Goal: Task Accomplishment & Management: Manage account settings

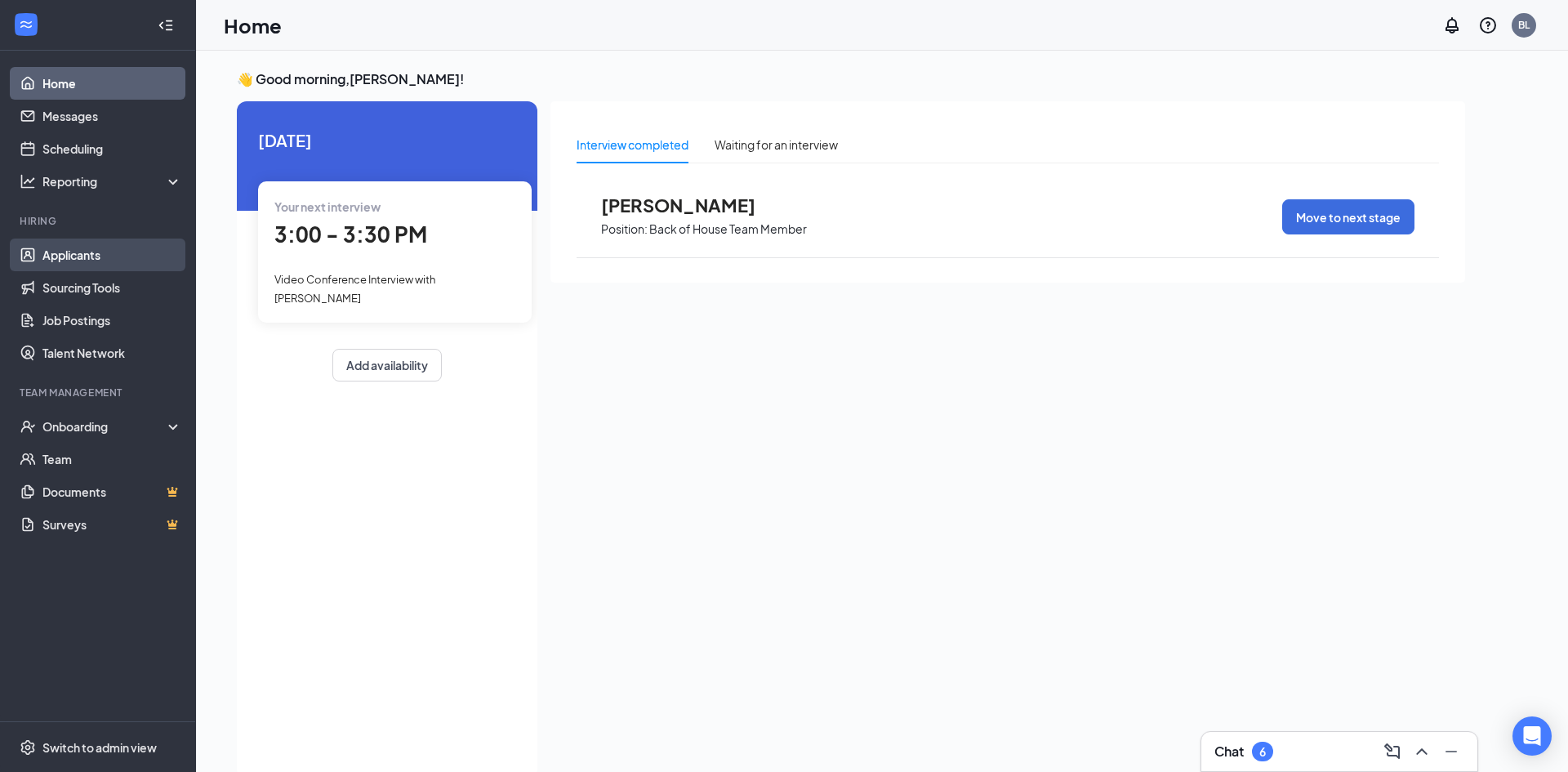
click at [89, 246] on link "Applicants" at bounding box center [112, 254] width 140 height 32
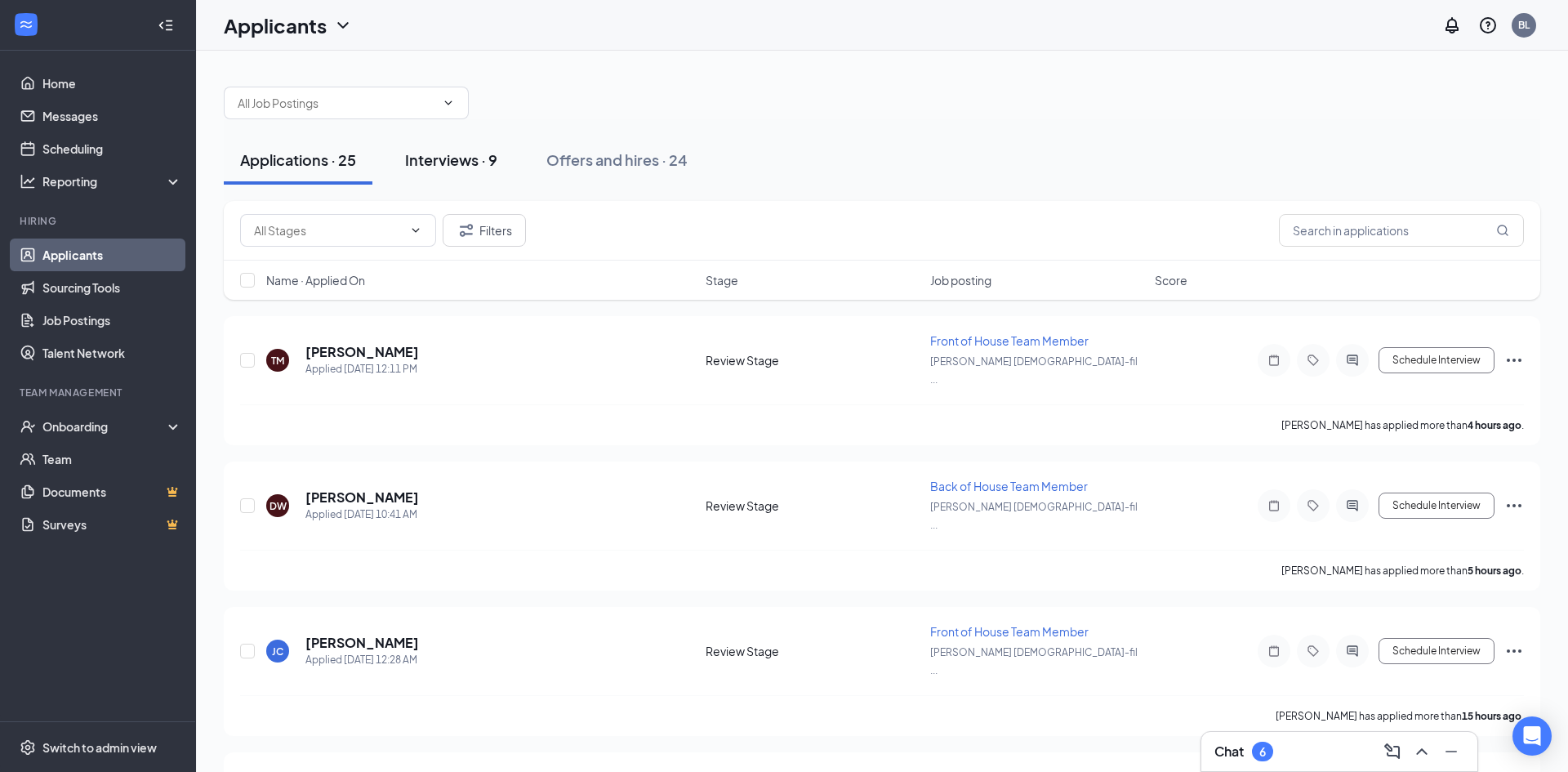
click at [468, 161] on div "Interviews · 9" at bounding box center [451, 160] width 92 height 20
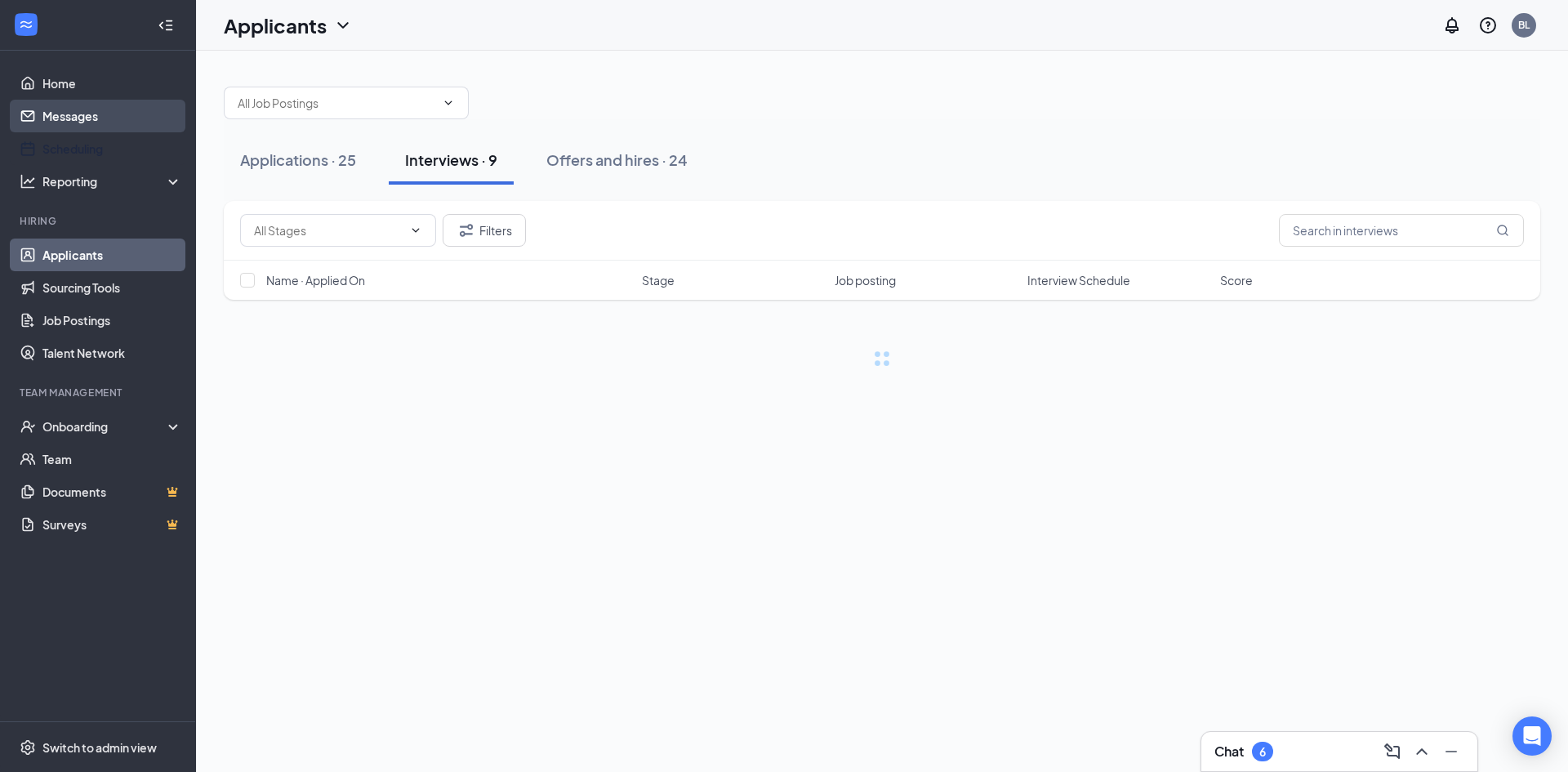
click at [49, 127] on link "Messages" at bounding box center [112, 116] width 140 height 32
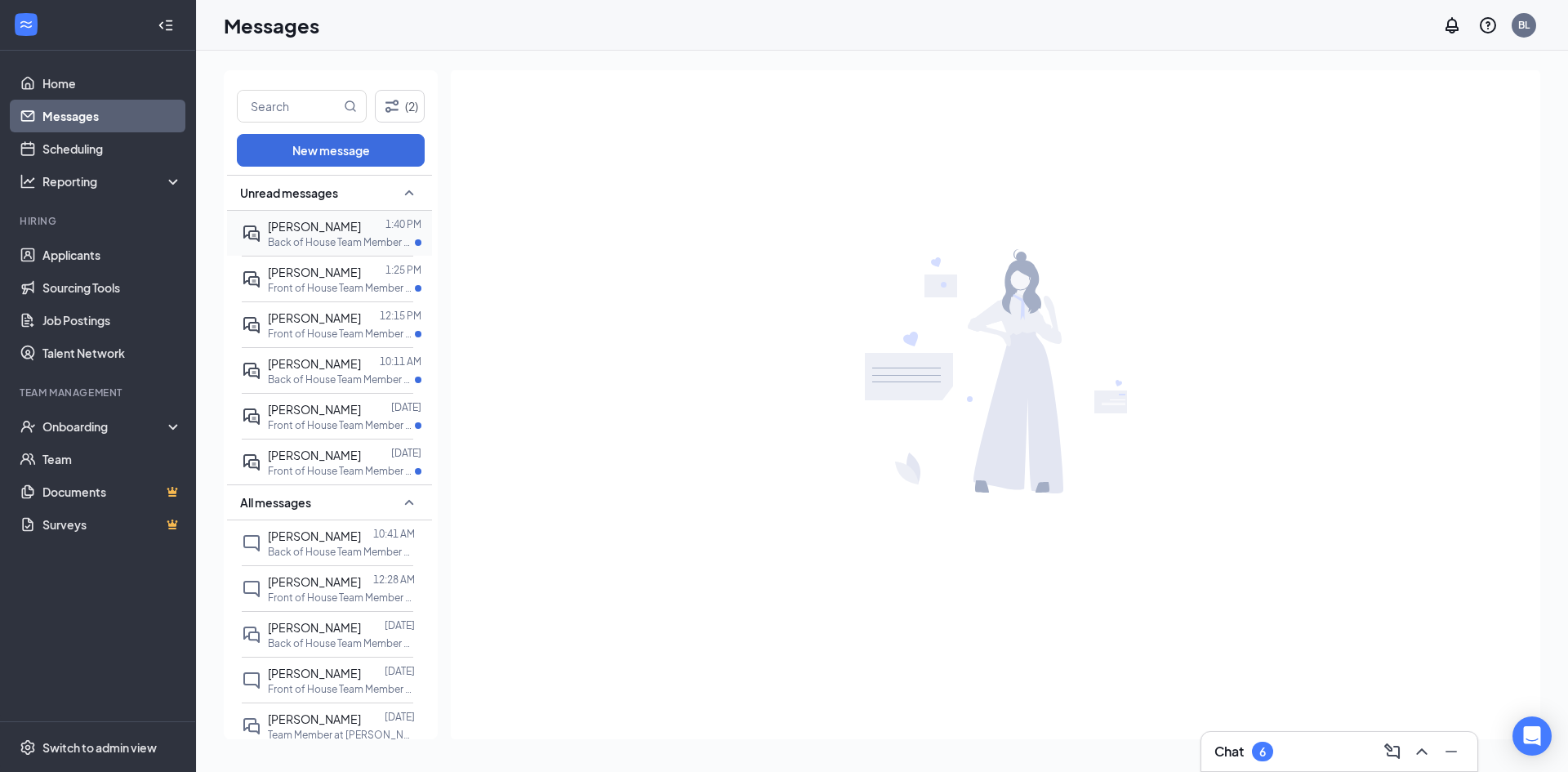
click at [361, 229] on div at bounding box center [373, 226] width 25 height 18
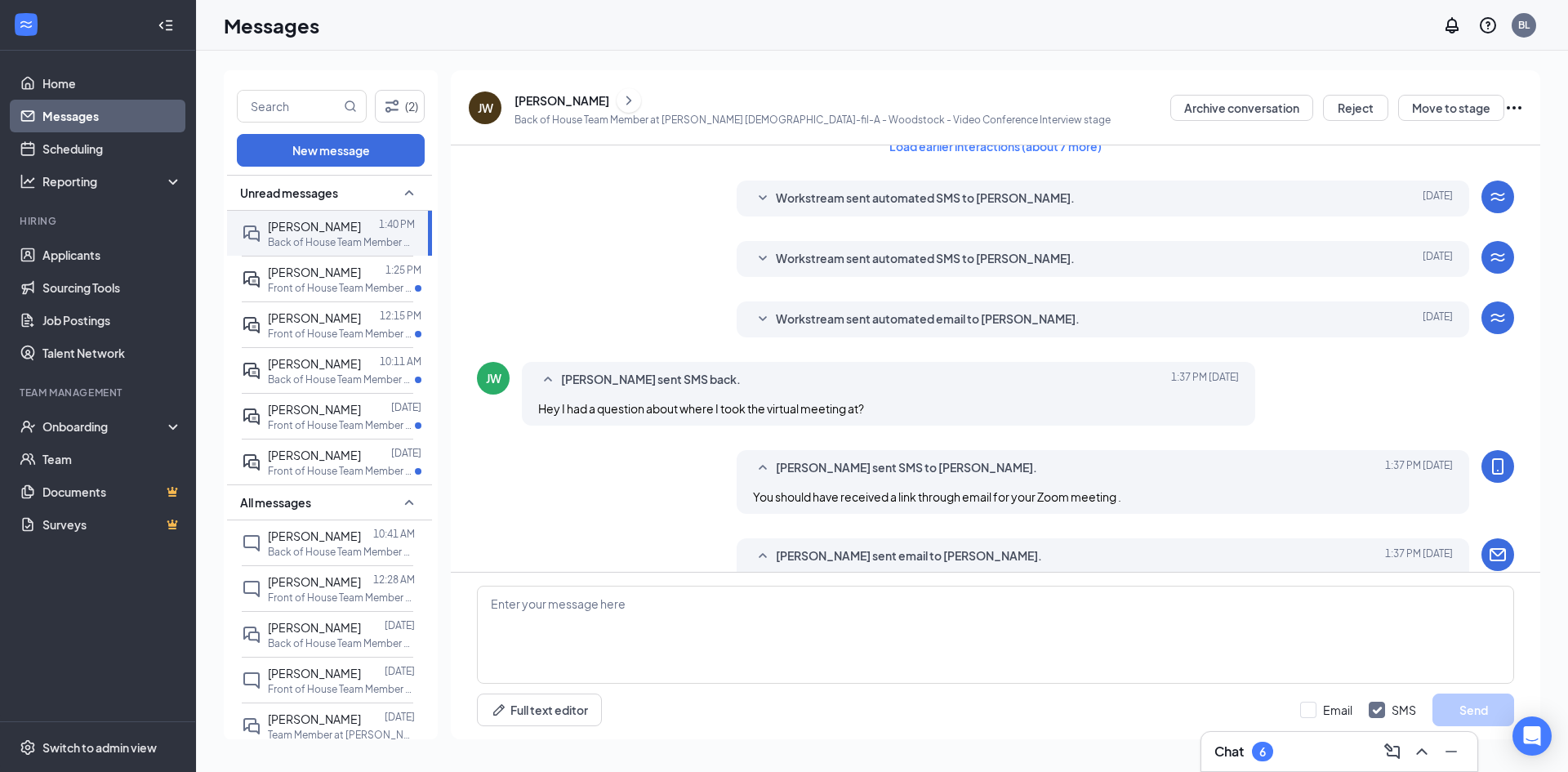
scroll to position [425, 0]
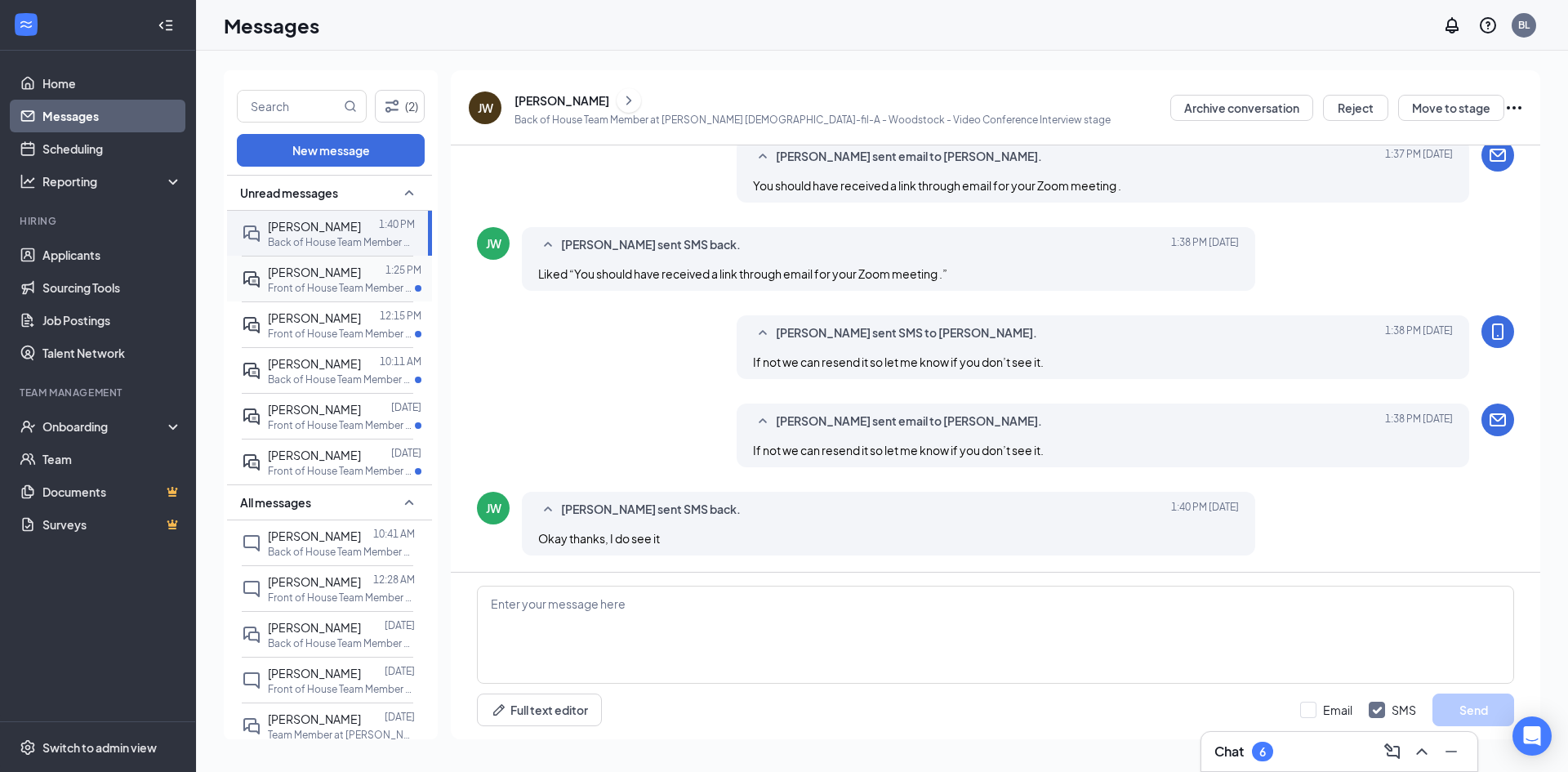
click at [328, 276] on span "[PERSON_NAME]" at bounding box center [314, 272] width 93 height 15
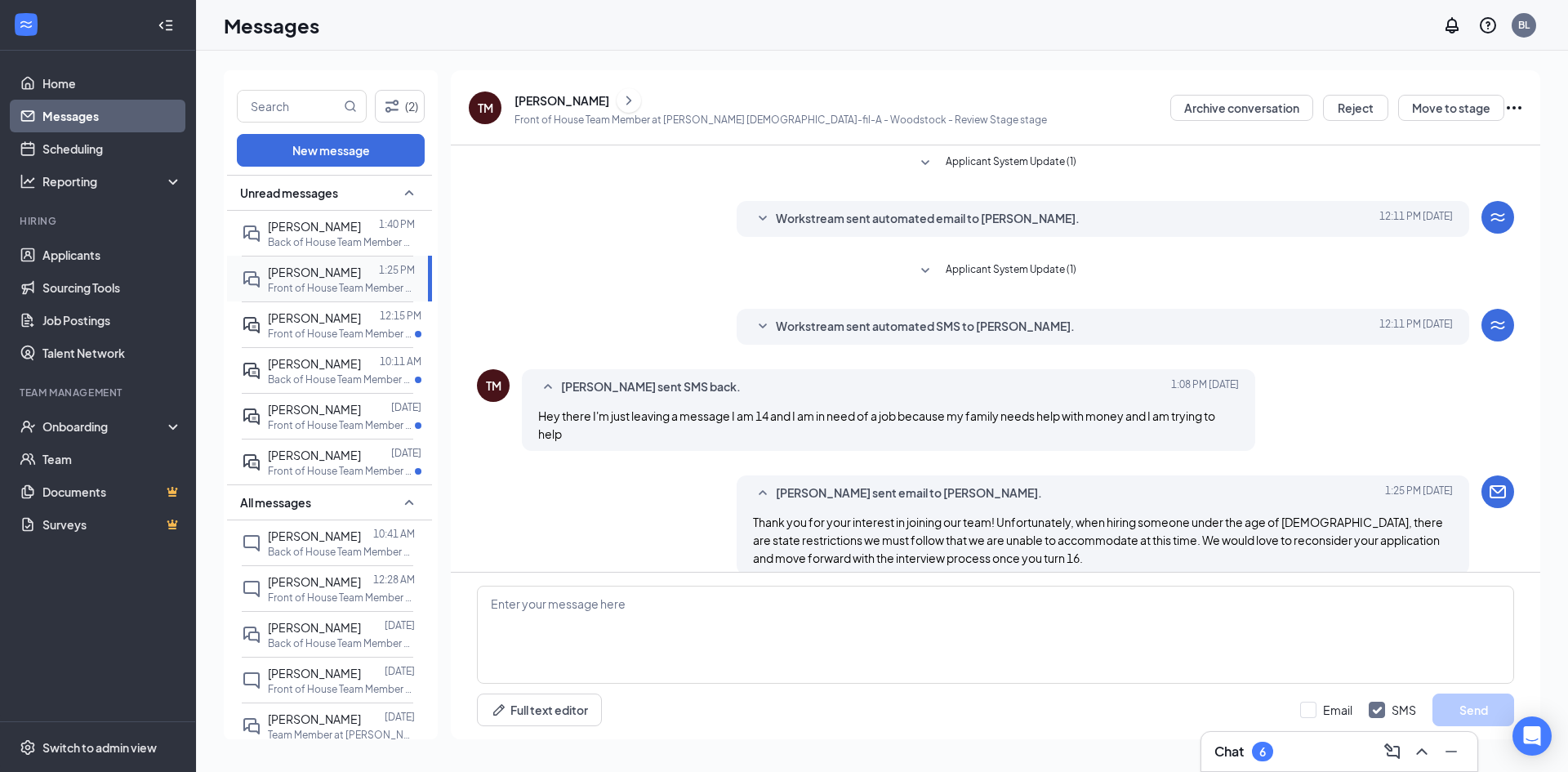
scroll to position [19, 0]
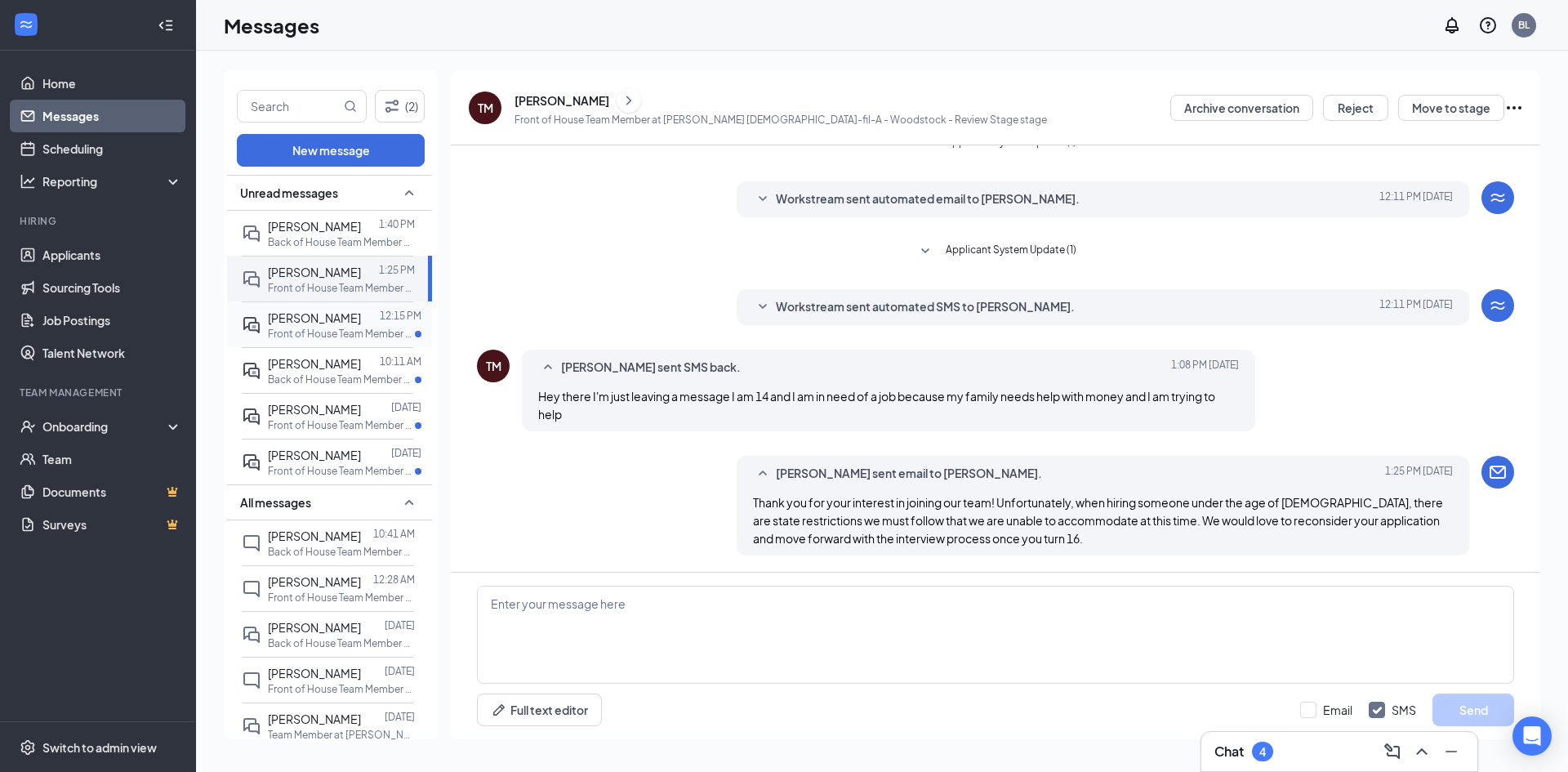
click at [312, 328] on p "Front of House Team Member at [PERSON_NAME] [DEMOGRAPHIC_DATA]-fil-A - [GEOGRAP…" at bounding box center [341, 334] width 147 height 14
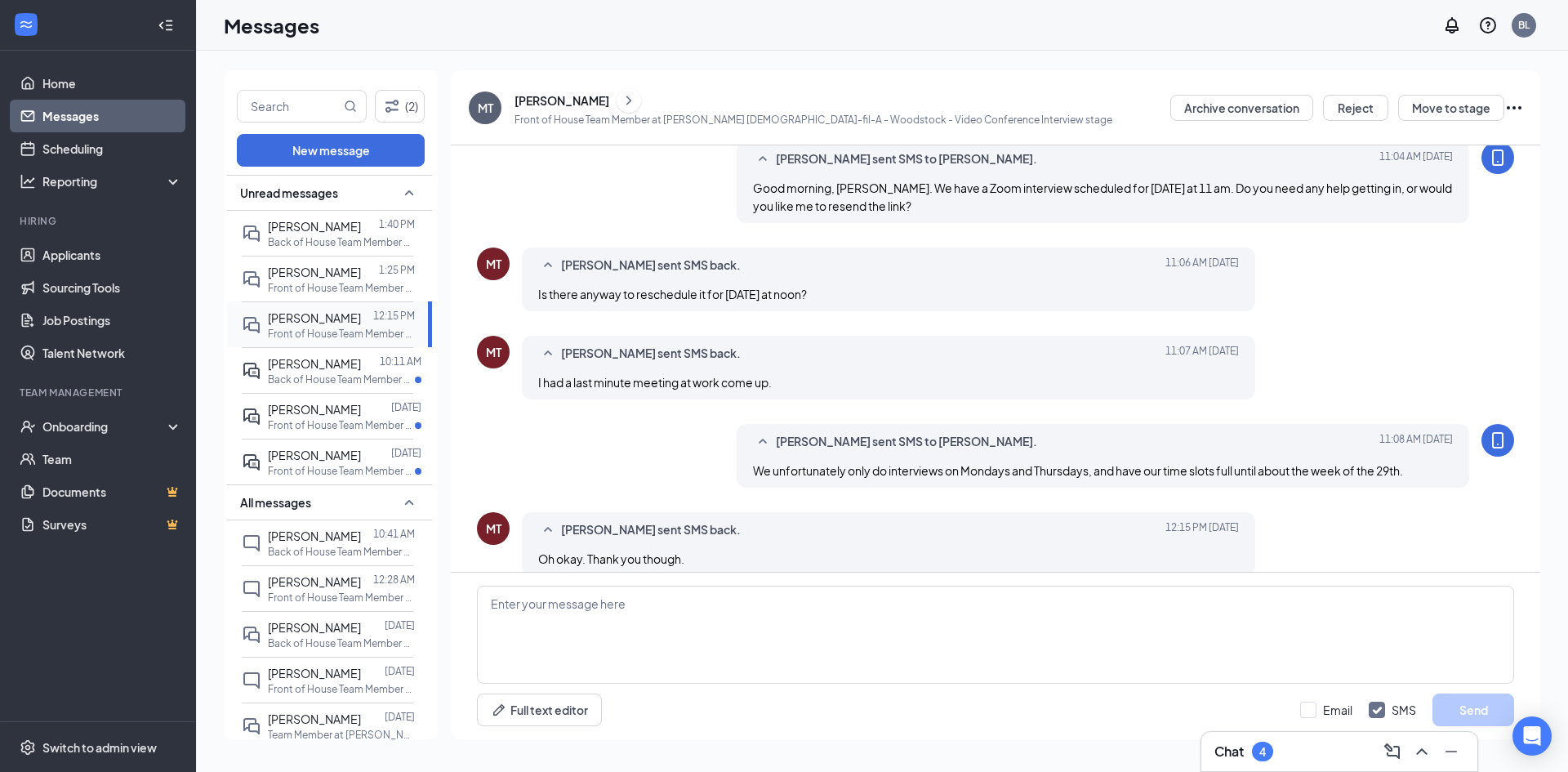
scroll to position [374, 0]
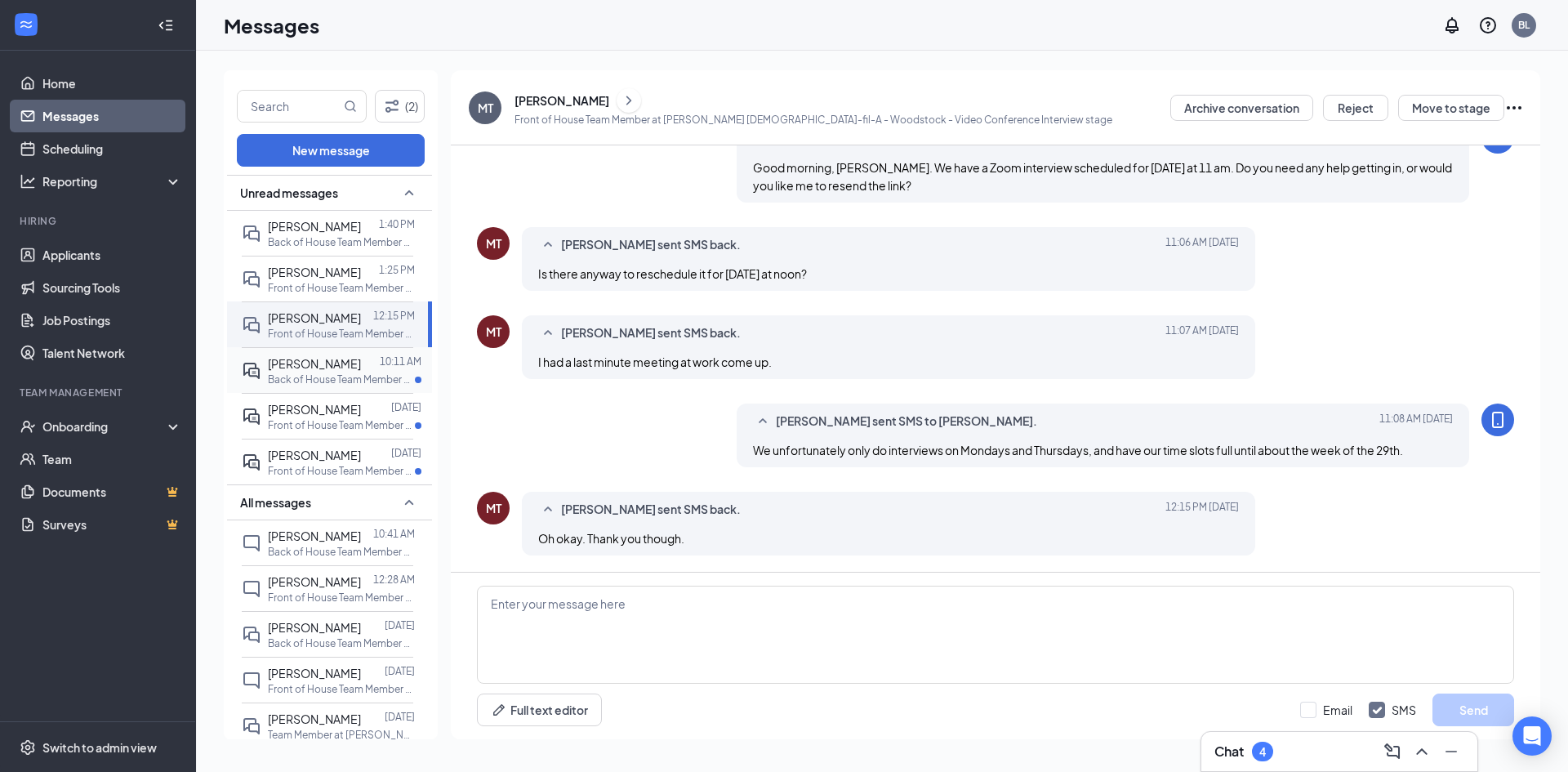
click at [362, 367] on div at bounding box center [371, 363] width 18 height 18
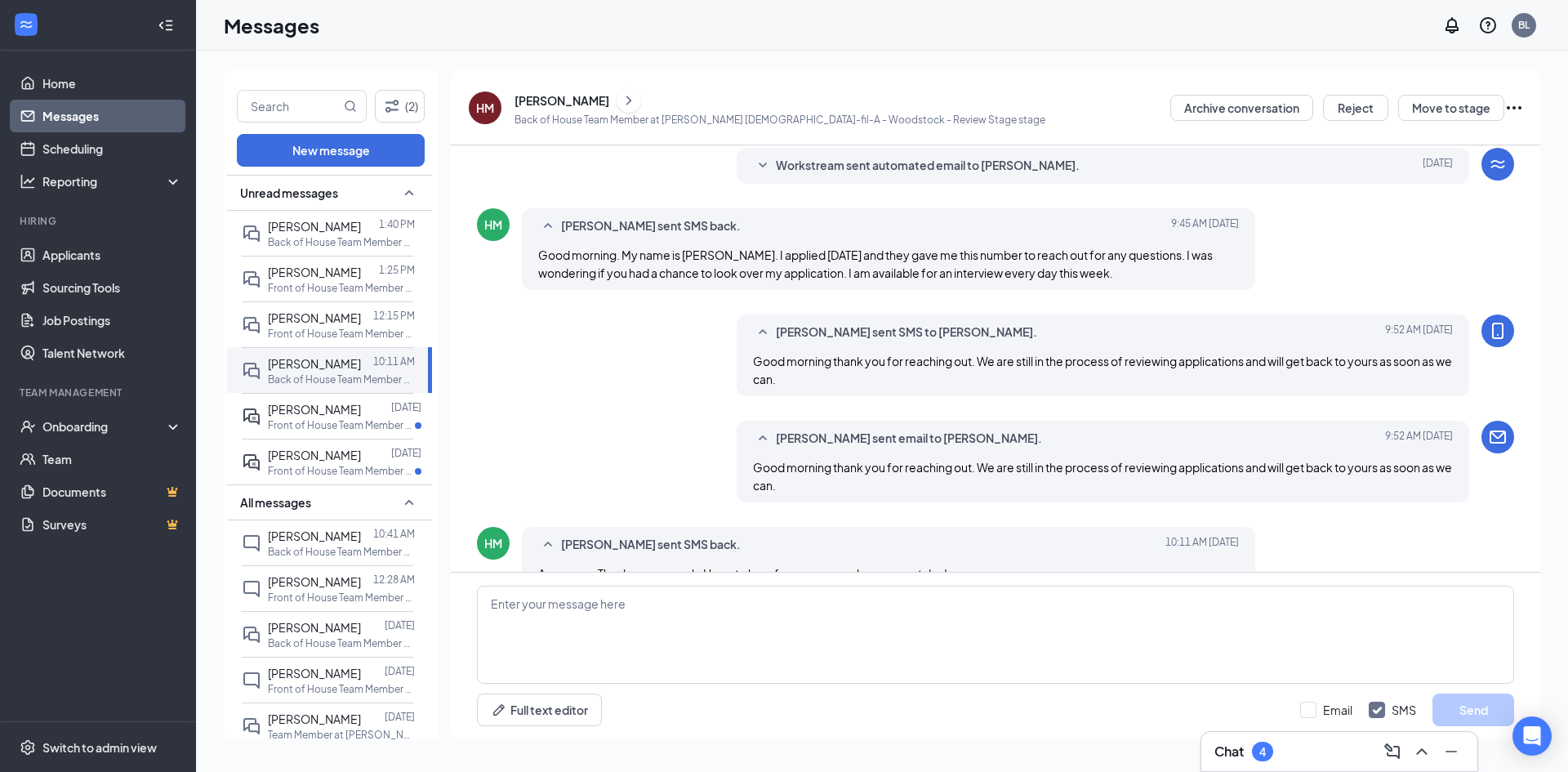
scroll to position [149, 0]
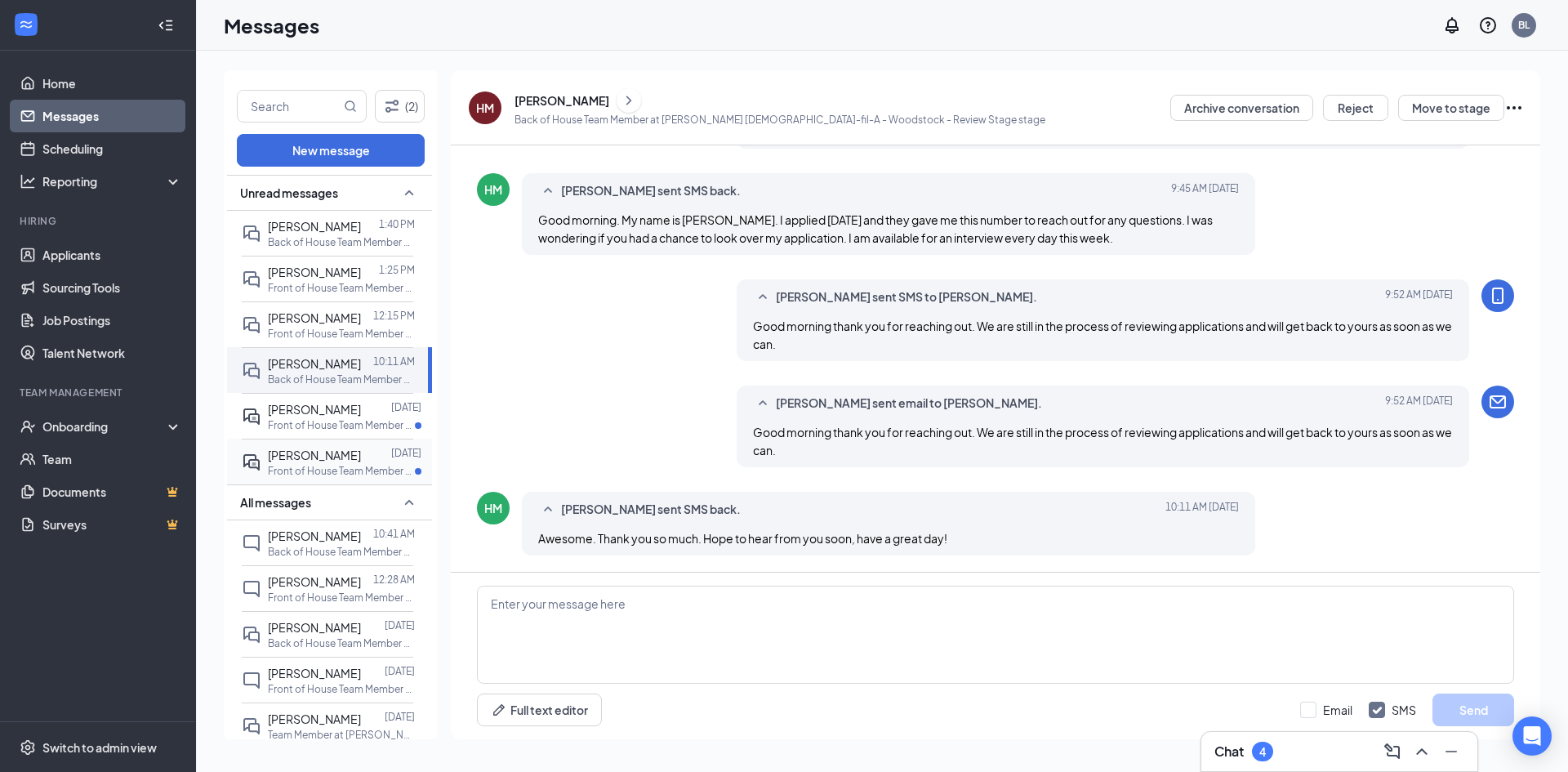
click at [383, 450] on div at bounding box center [376, 455] width 30 height 18
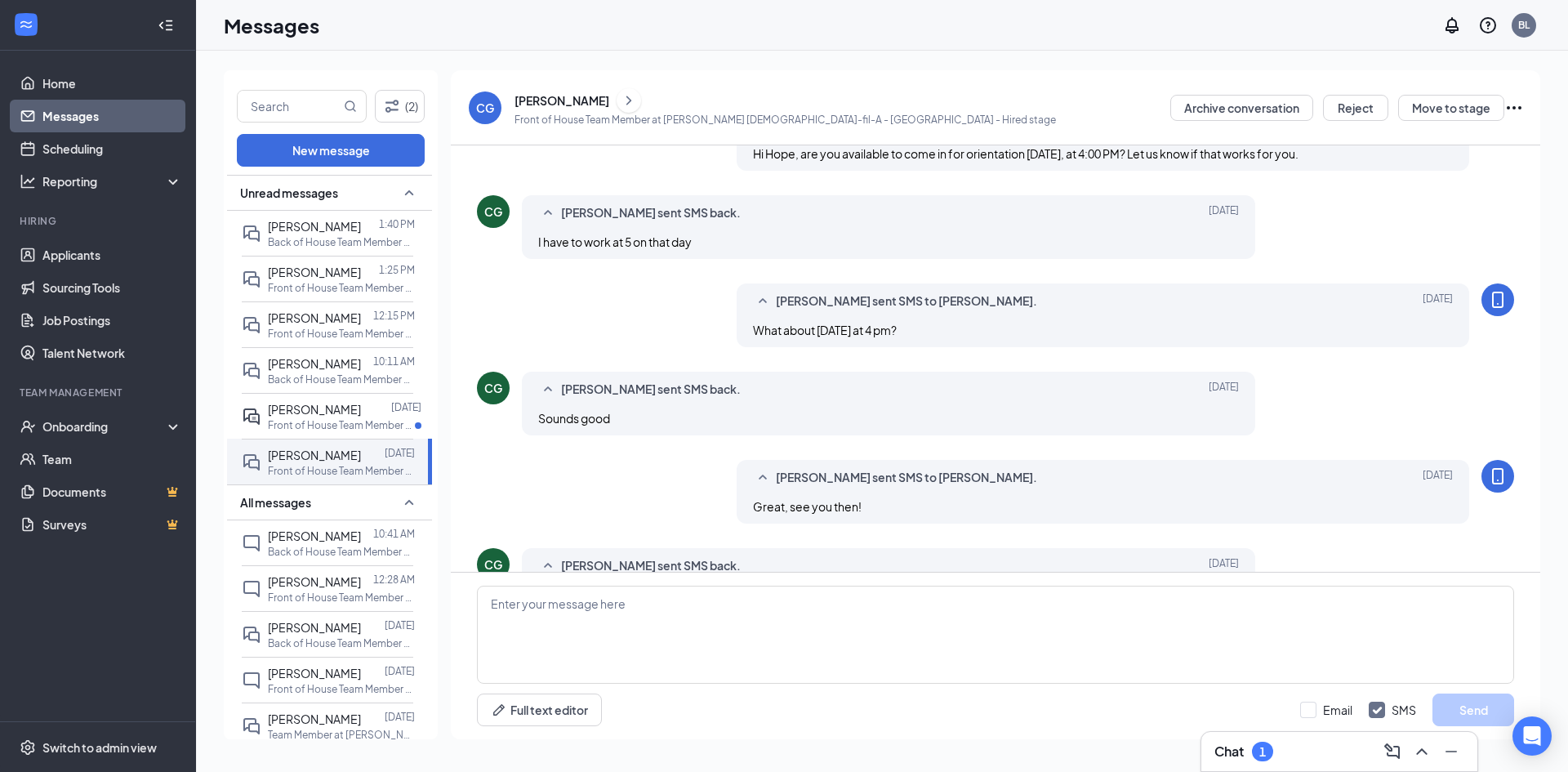
scroll to position [449, 0]
click at [368, 422] on p "Front of House Team Member at [PERSON_NAME] [DEMOGRAPHIC_DATA]-fil-A - [GEOGRAP…" at bounding box center [341, 424] width 147 height 14
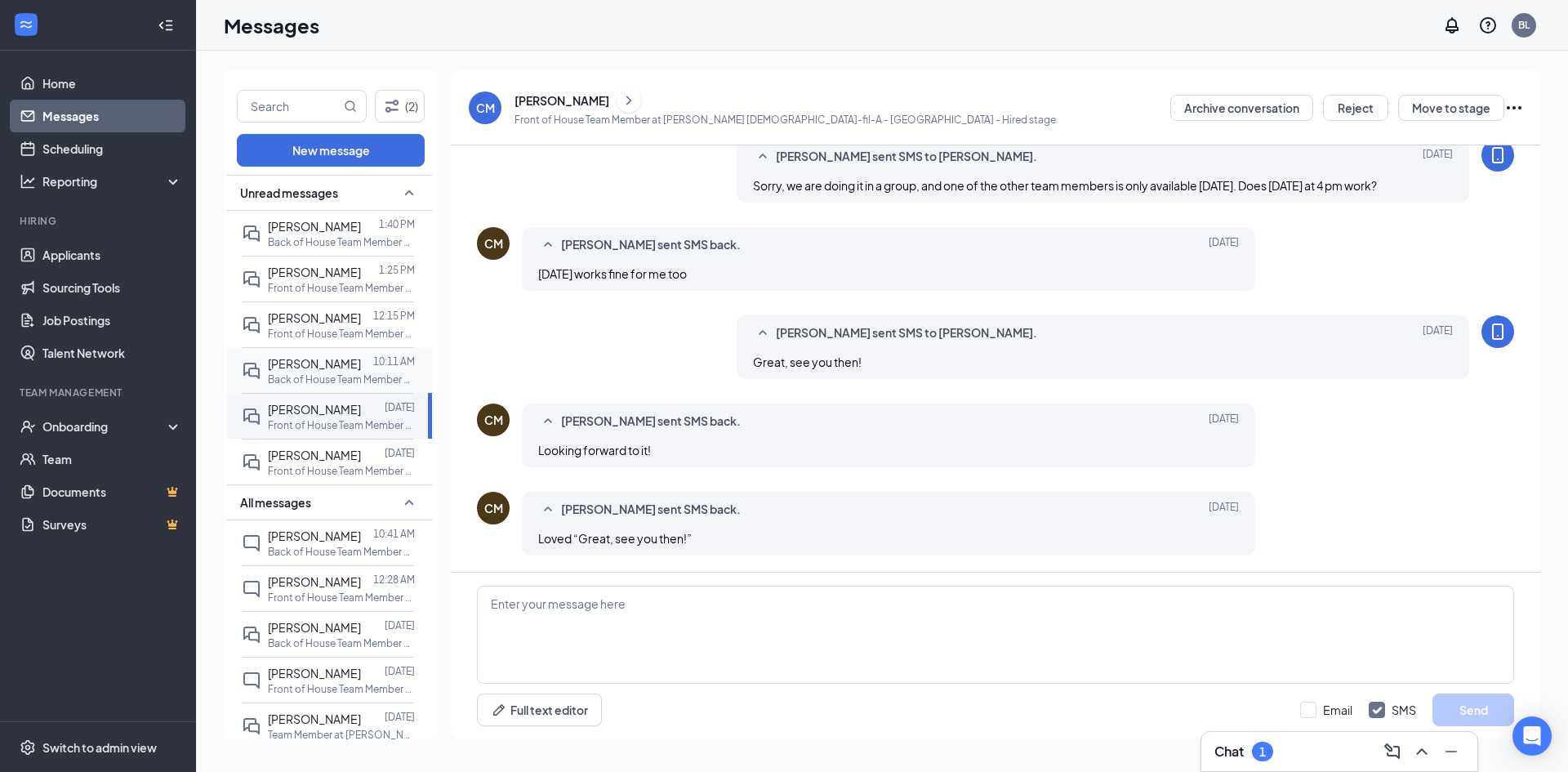
click at [323, 373] on p "Back of House Team Member at [PERSON_NAME] [DEMOGRAPHIC_DATA]-fil-A - [GEOGRAPH…" at bounding box center [341, 379] width 147 height 14
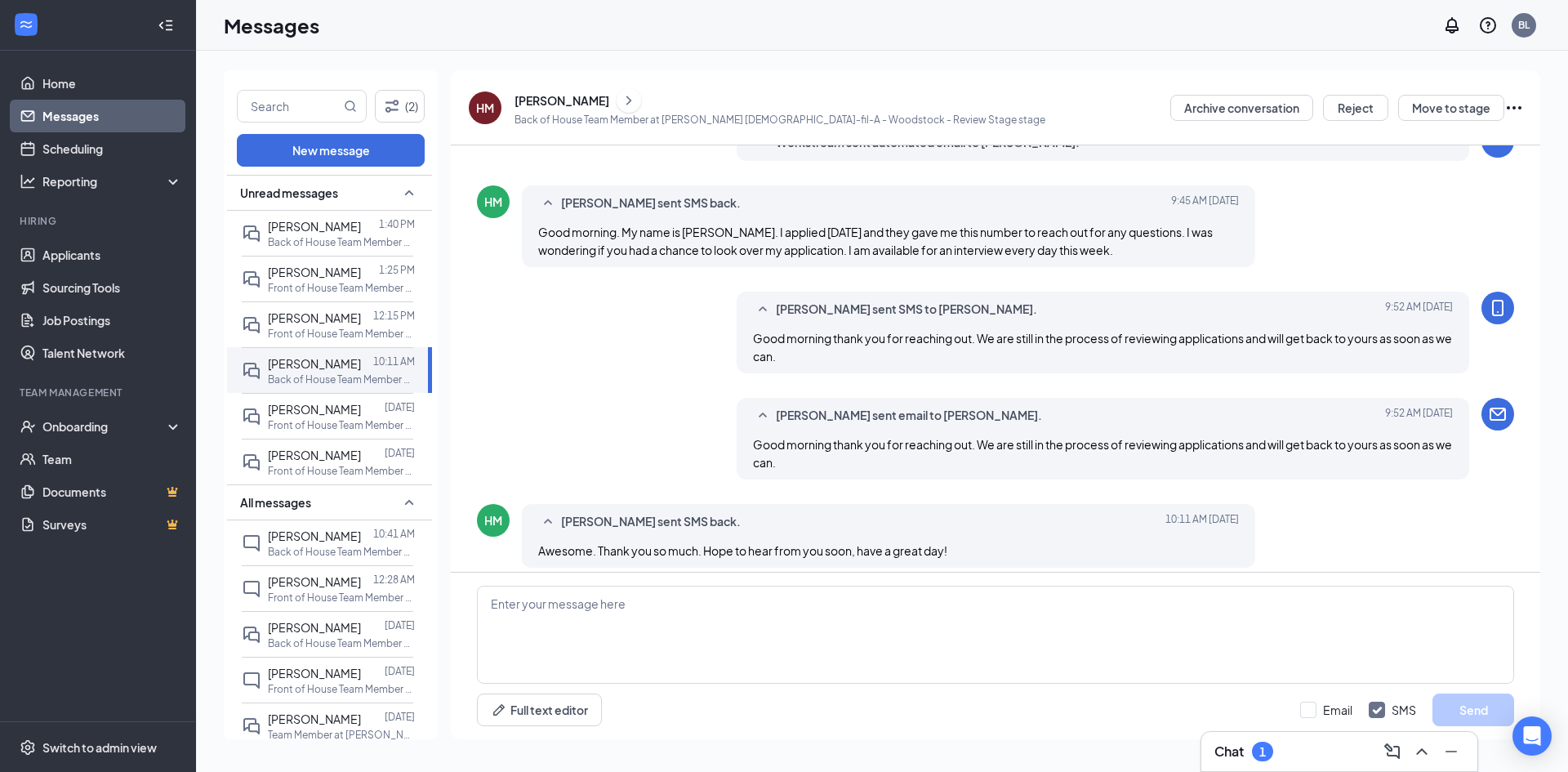
scroll to position [149, 0]
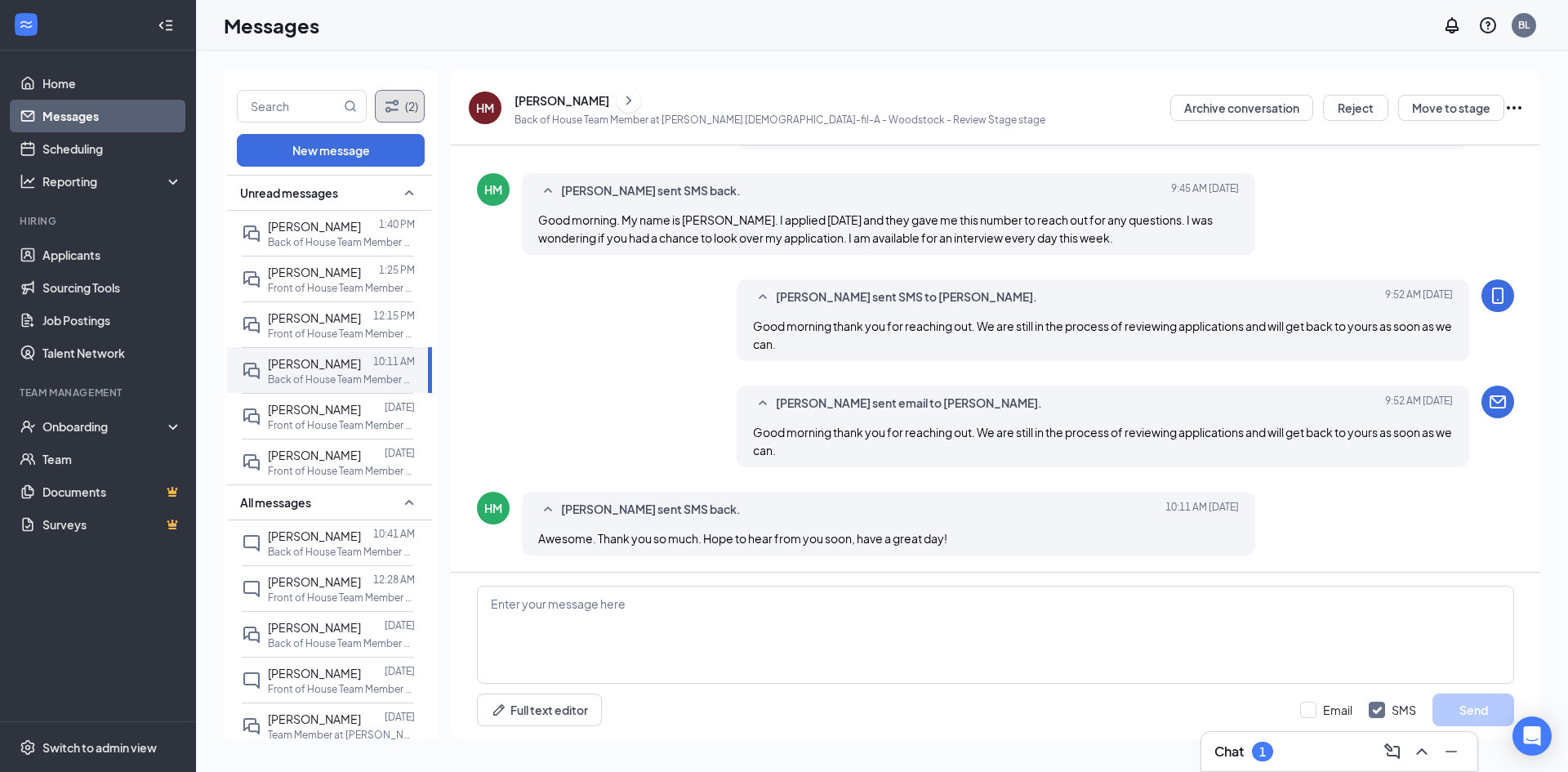
click at [391, 105] on icon "Filter" at bounding box center [392, 105] width 19 height 19
click at [80, 78] on link "Home" at bounding box center [112, 82] width 140 height 32
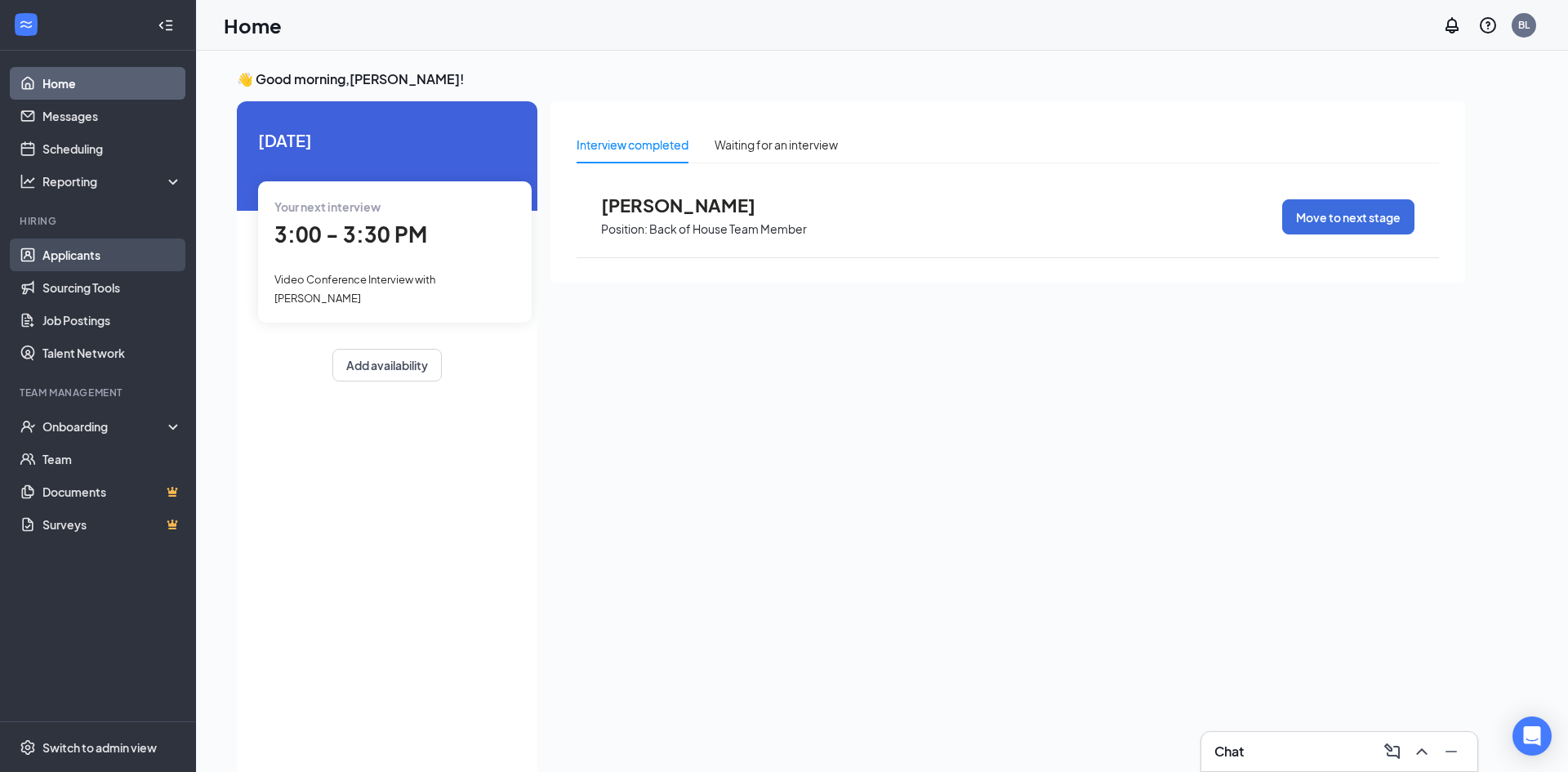
click at [55, 248] on link "Applicants" at bounding box center [112, 254] width 140 height 32
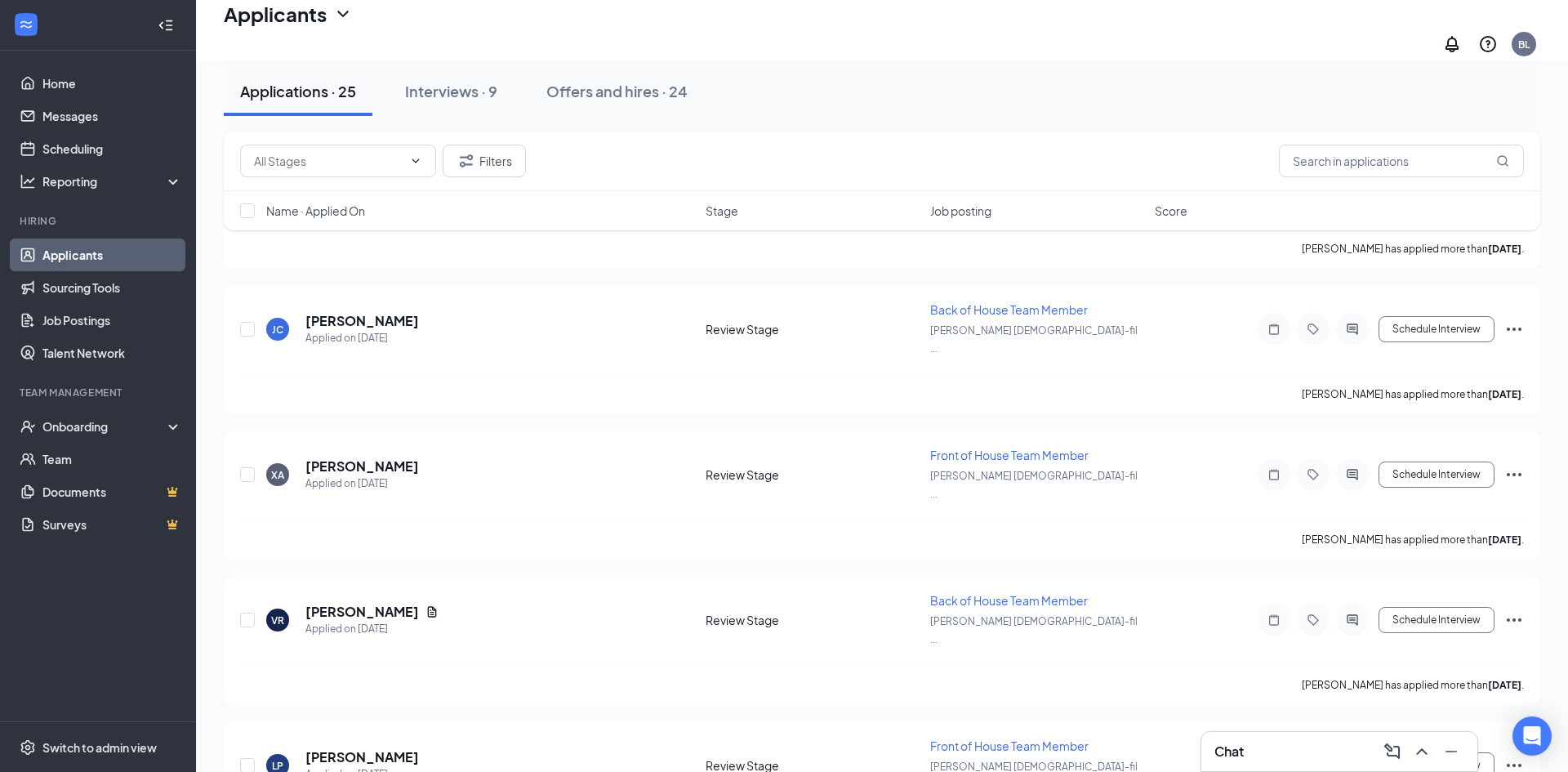
scroll to position [2734, 0]
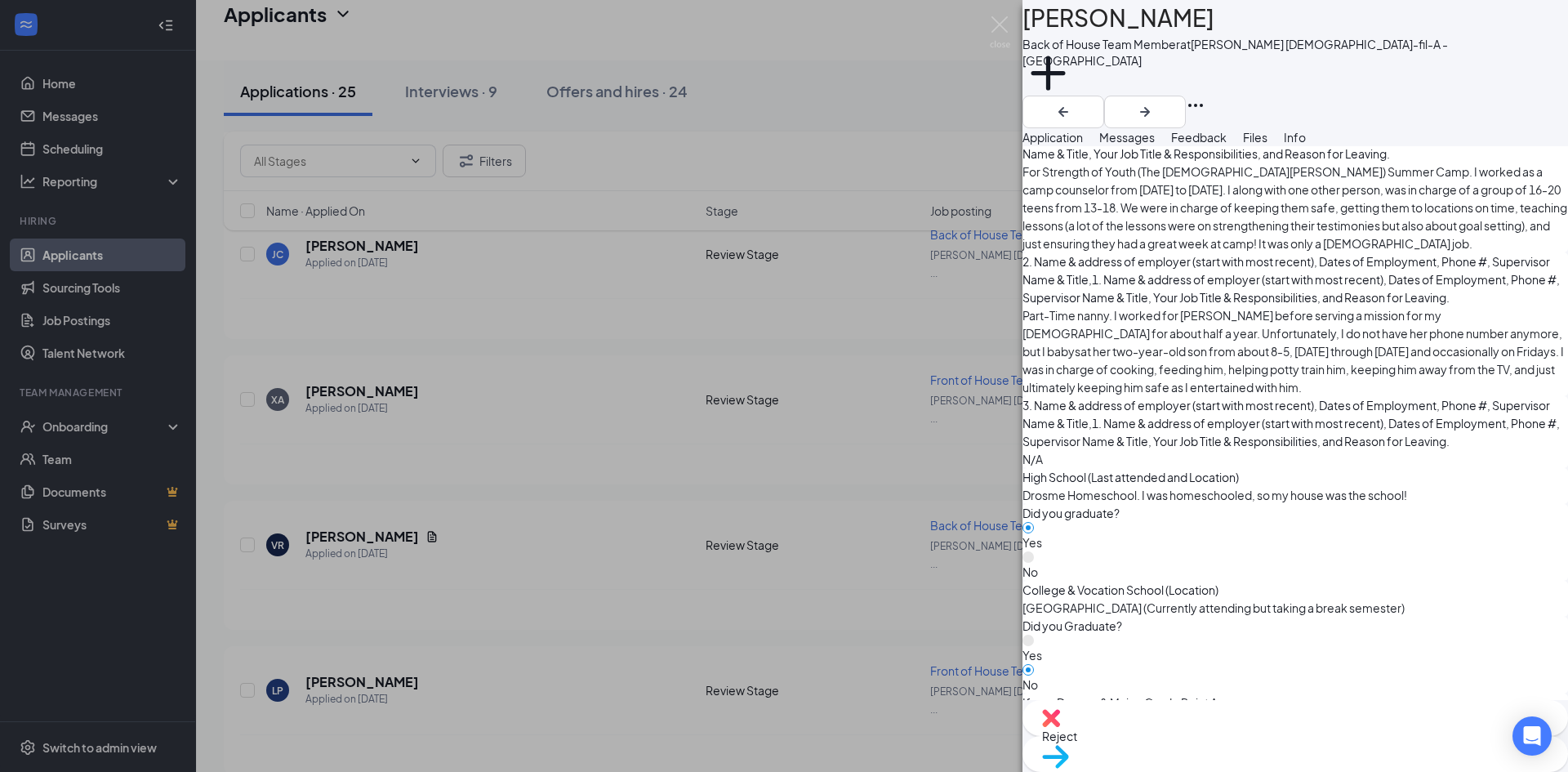
scroll to position [1346, 0]
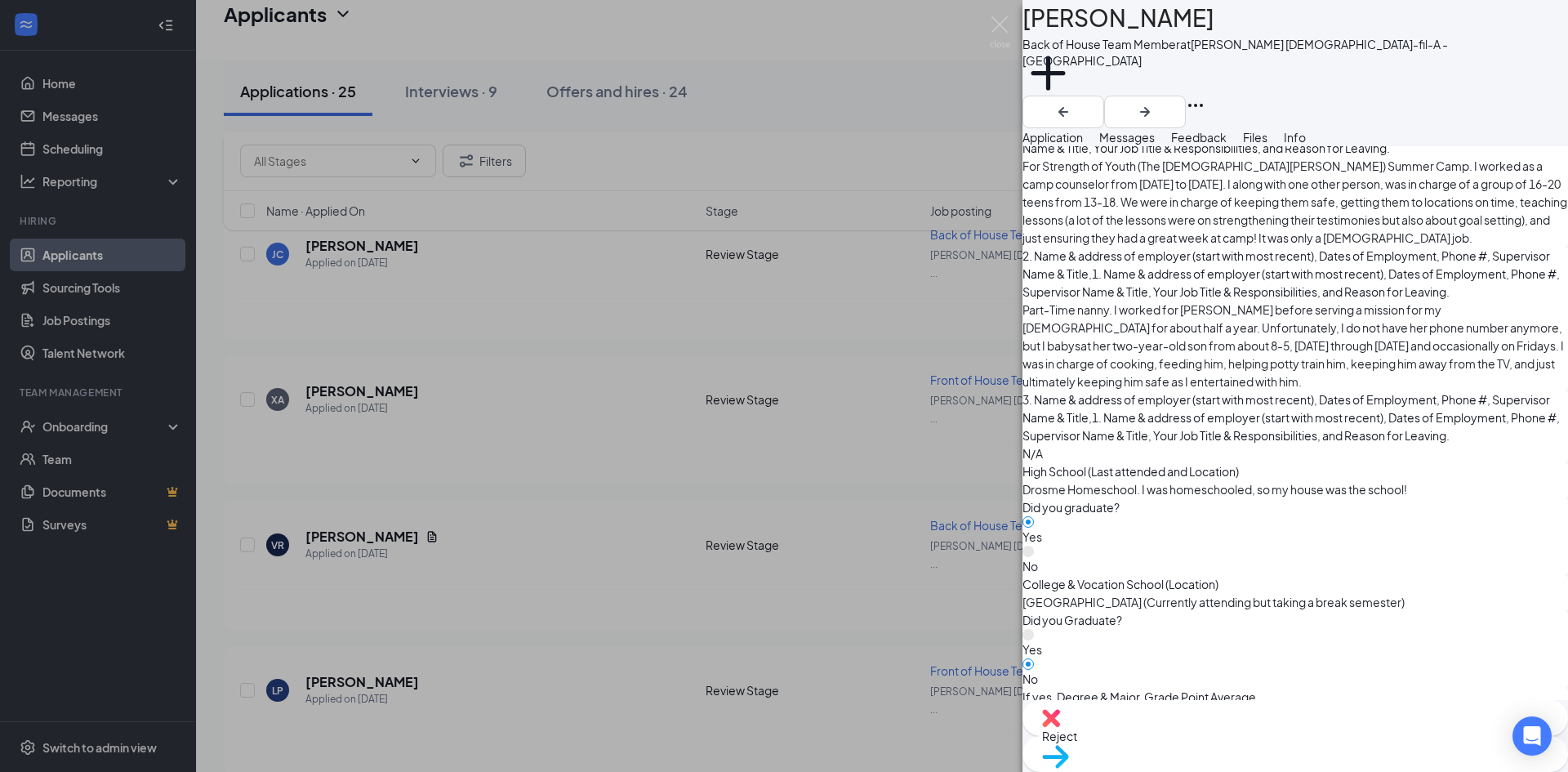
click at [1172, 462] on div "High School (Last attended and Location) Drosme Homeschool. I was homeschooled,…" at bounding box center [1295, 480] width 545 height 36
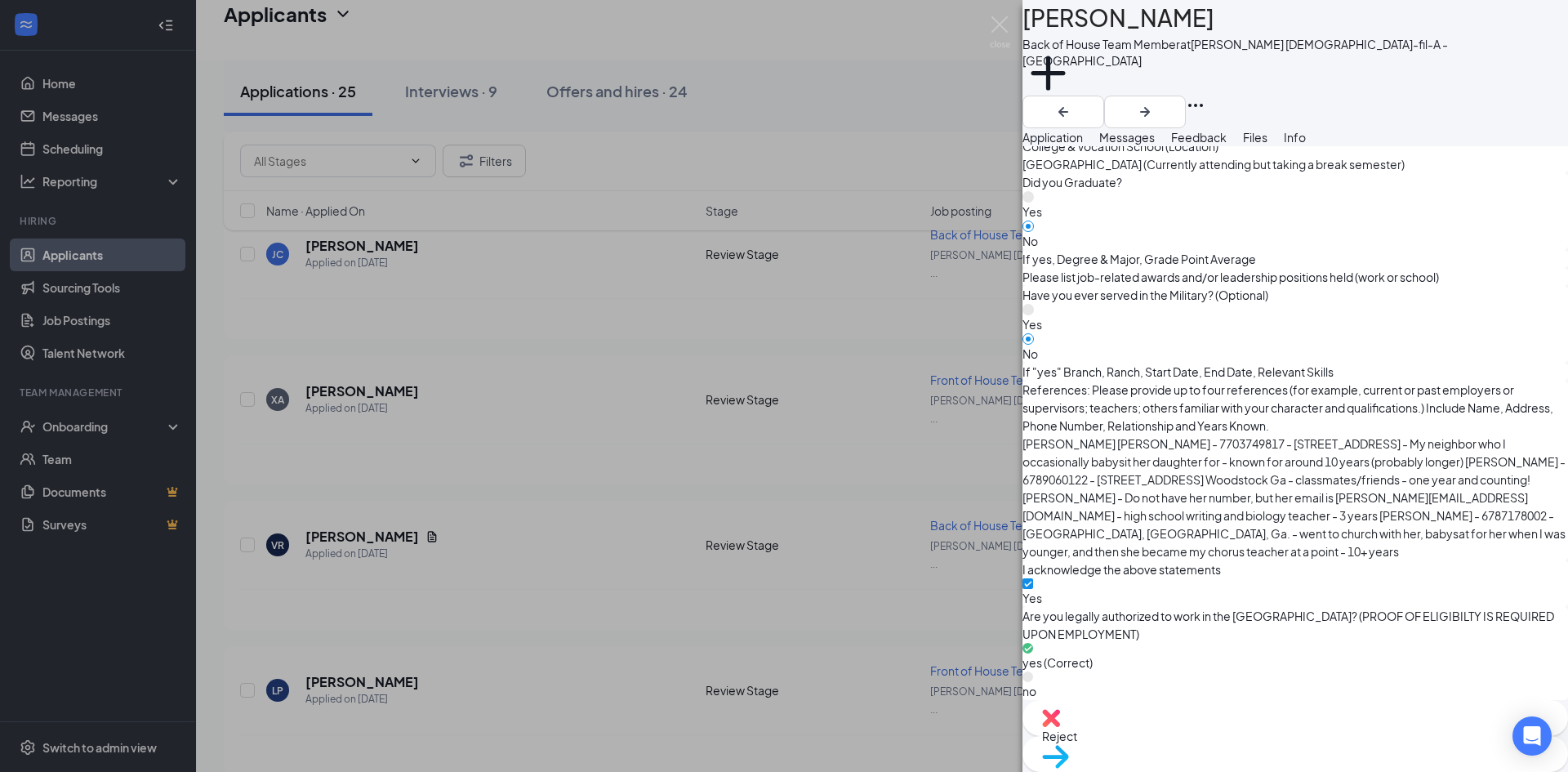
scroll to position [2119, 0]
click at [997, 29] on img at bounding box center [1000, 32] width 20 height 31
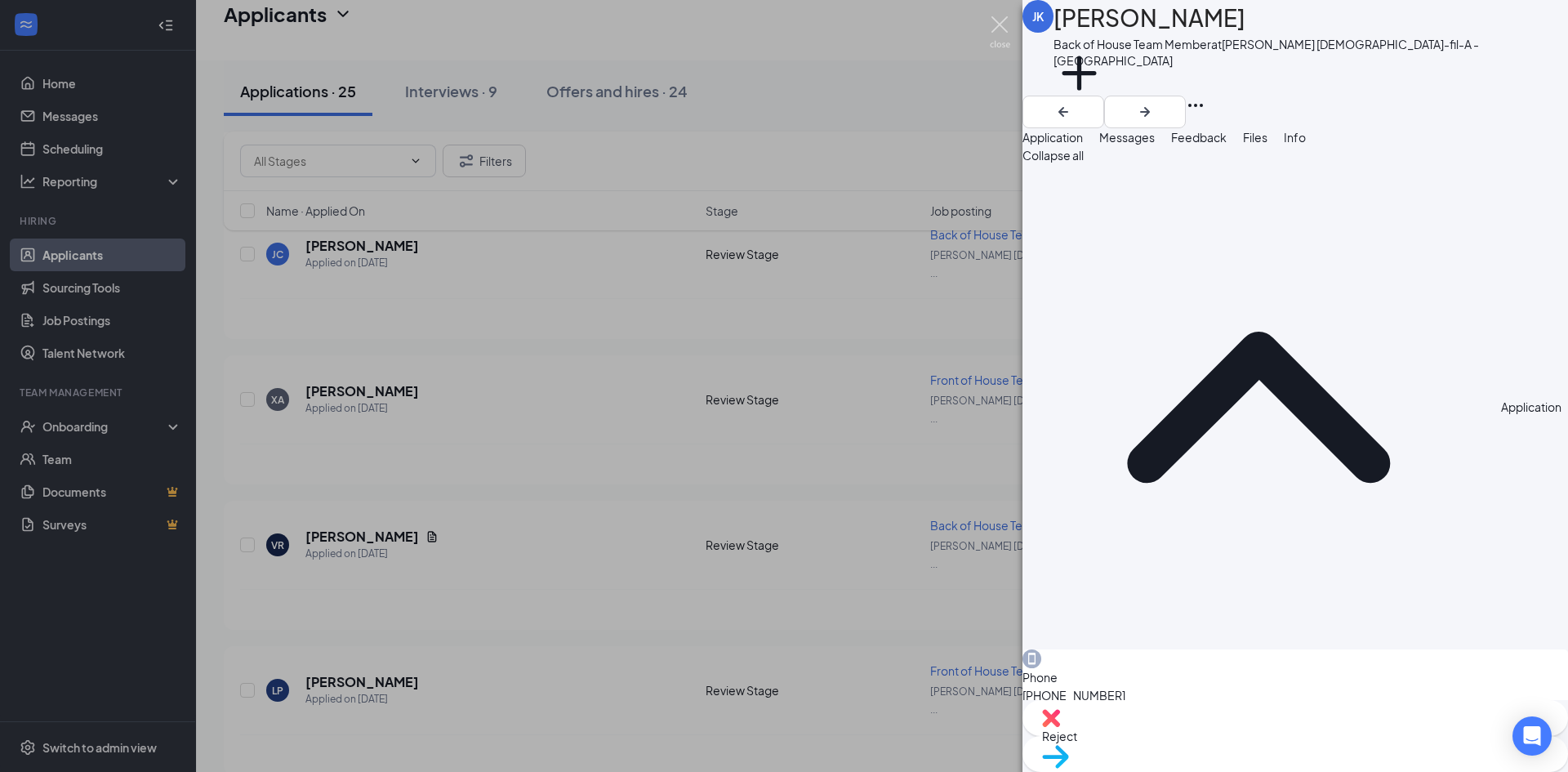
click at [1005, 25] on img at bounding box center [1000, 32] width 20 height 31
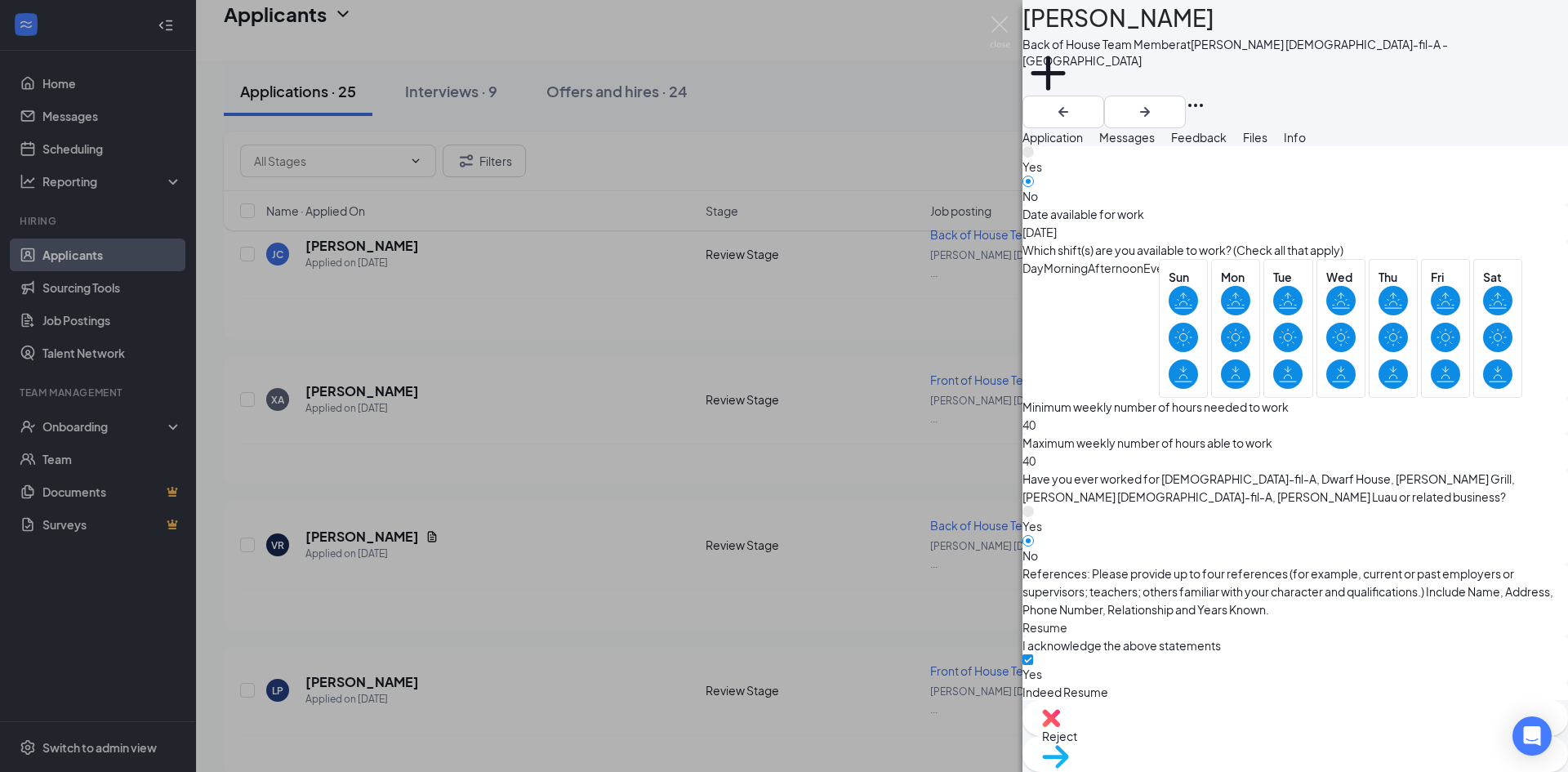
scroll to position [926, 0]
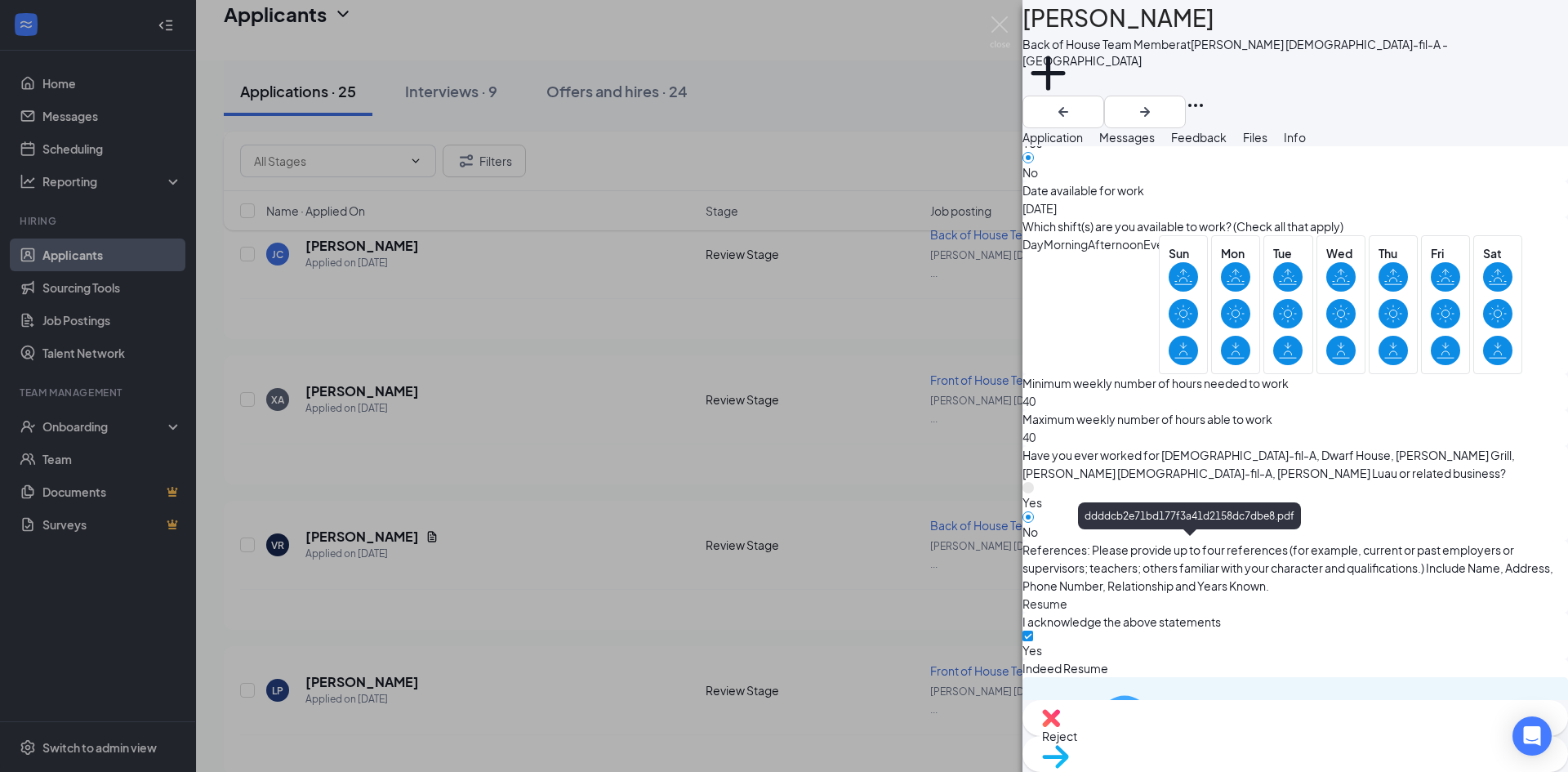
click at [1174, 749] on div "ddddcb2e71bd177f3a41d2158dc7dbe8.pdf" at bounding box center [1235, 755] width 123 height 13
click at [1007, 31] on img at bounding box center [1000, 32] width 20 height 31
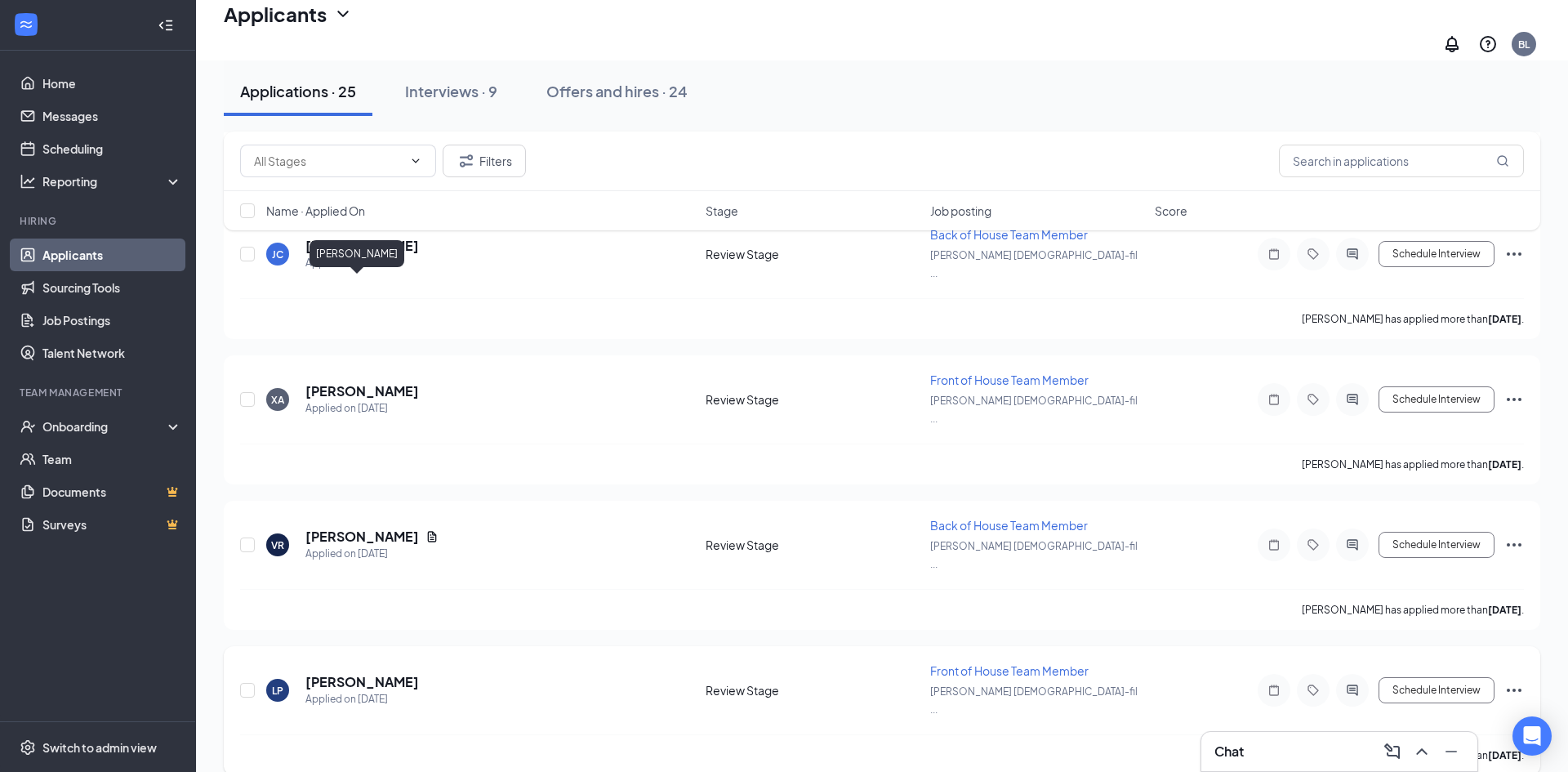
click at [352, 673] on h5 "[PERSON_NAME]" at bounding box center [362, 681] width 114 height 18
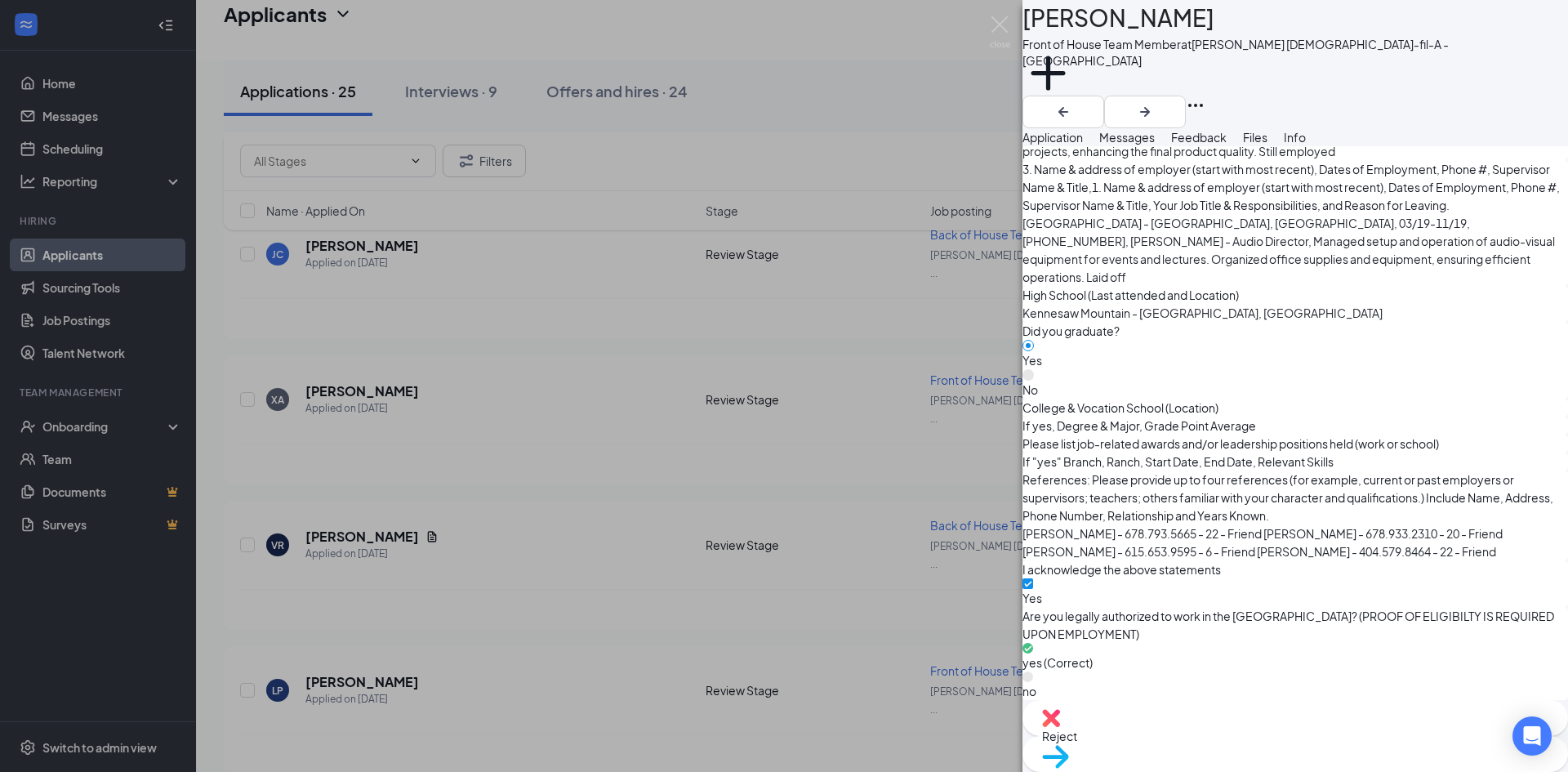
scroll to position [1897, 0]
click at [1001, 33] on img at bounding box center [1000, 32] width 20 height 31
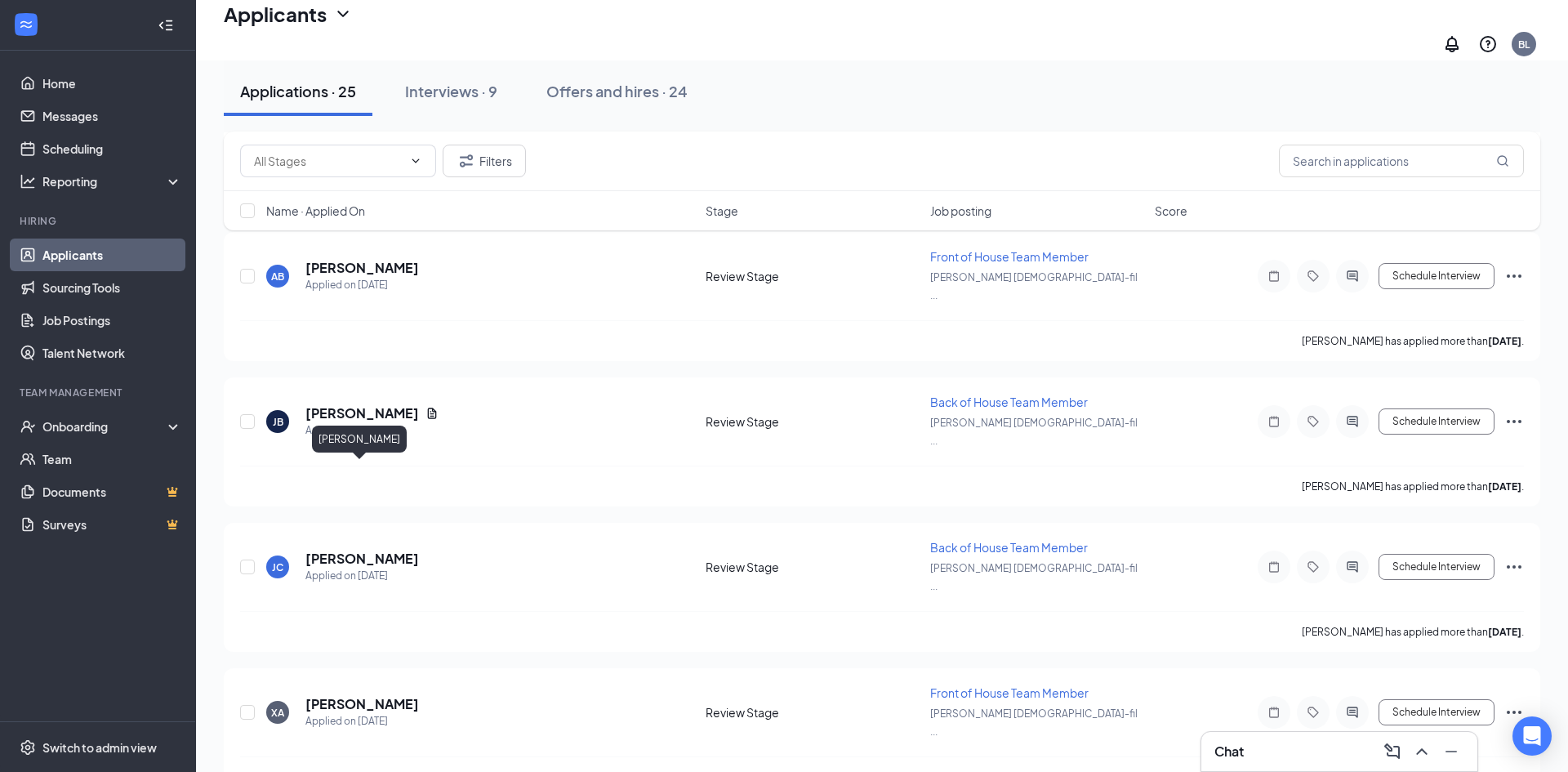
scroll to position [2420, 0]
click at [368, 697] on h5 "[PERSON_NAME]" at bounding box center [362, 705] width 114 height 18
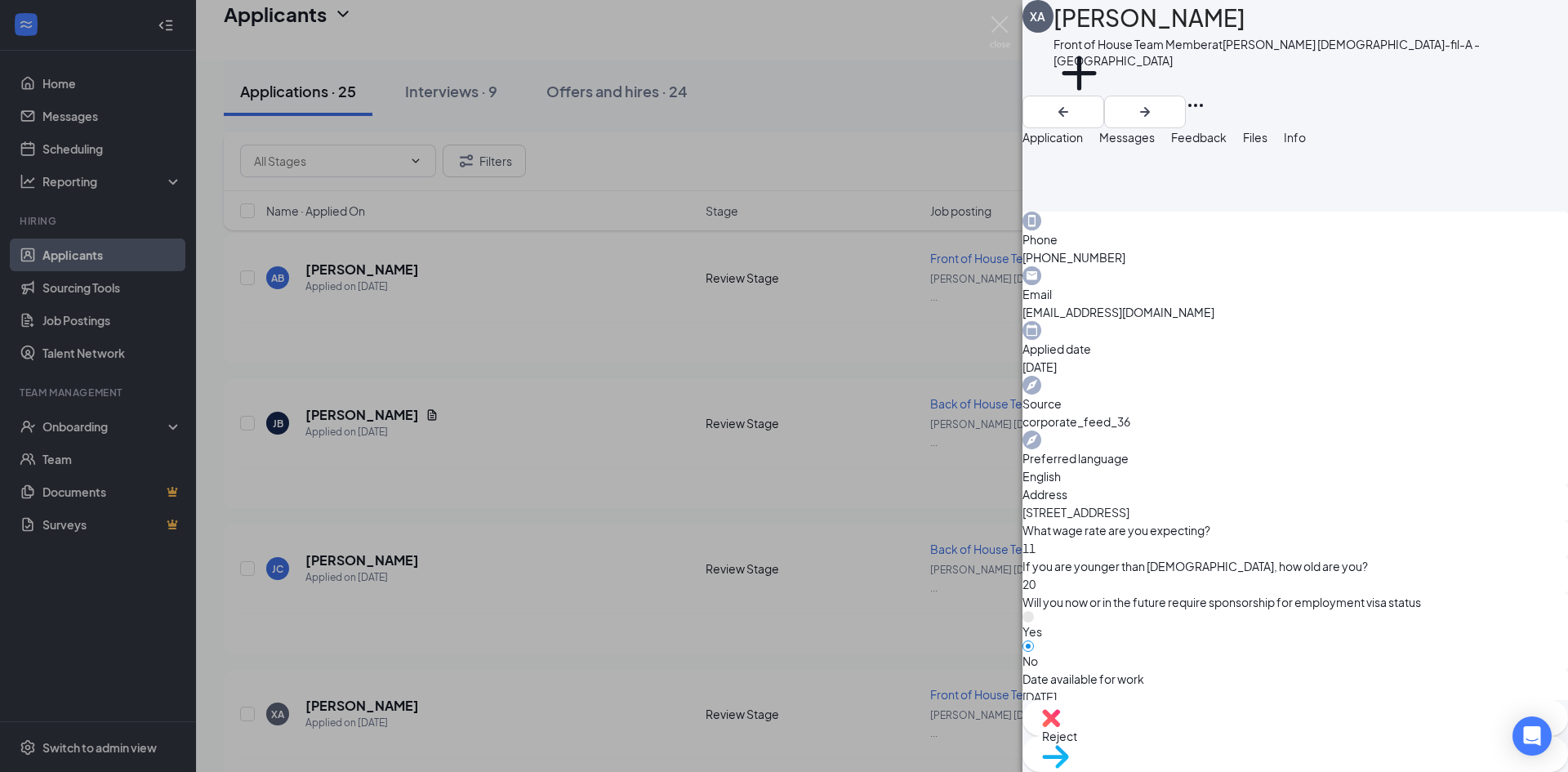
scroll to position [613, 0]
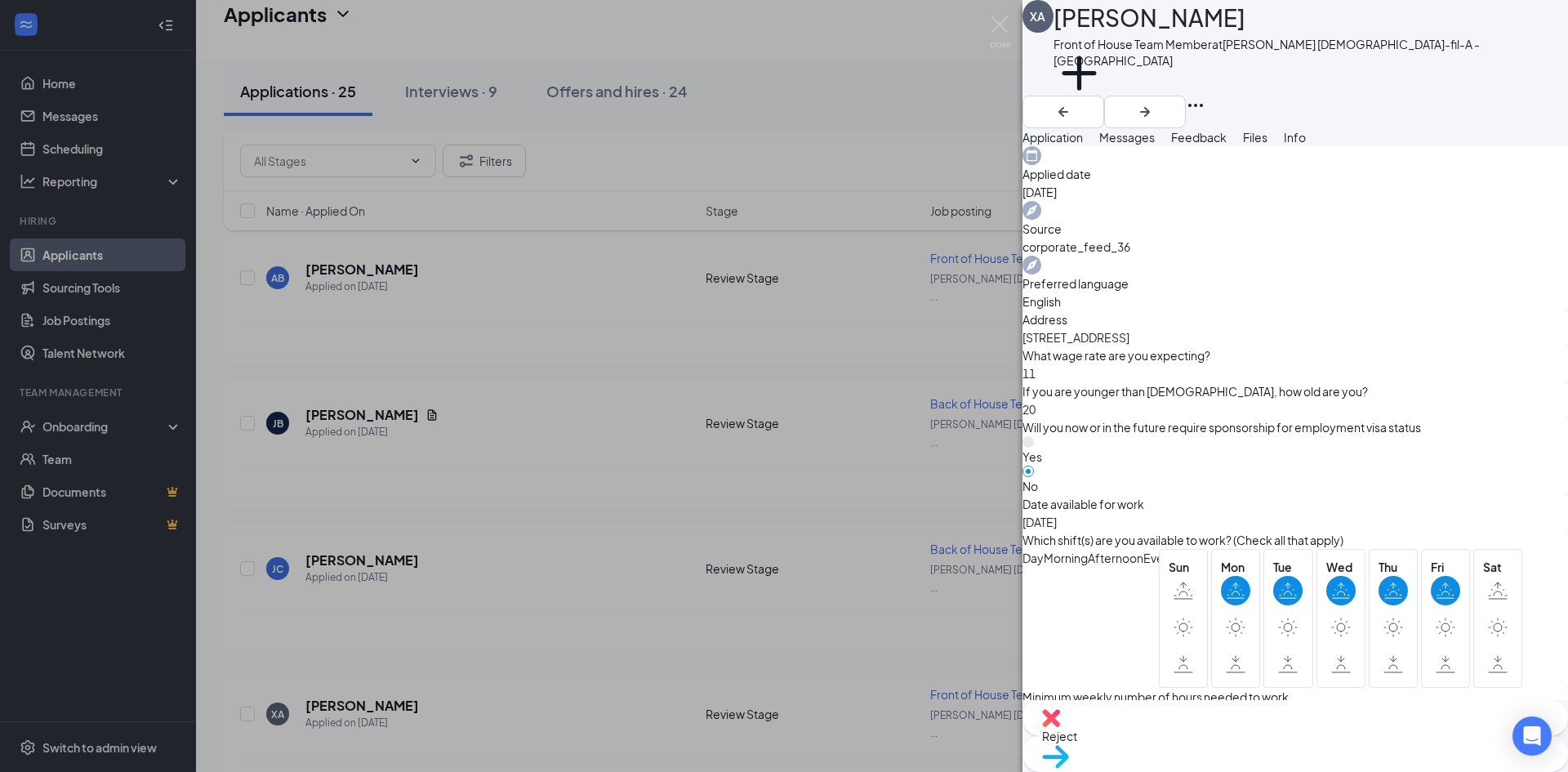
click at [997, 39] on img at bounding box center [1000, 32] width 20 height 31
click at [1000, 29] on img at bounding box center [1000, 32] width 20 height 31
click at [996, 31] on img at bounding box center [1000, 32] width 20 height 31
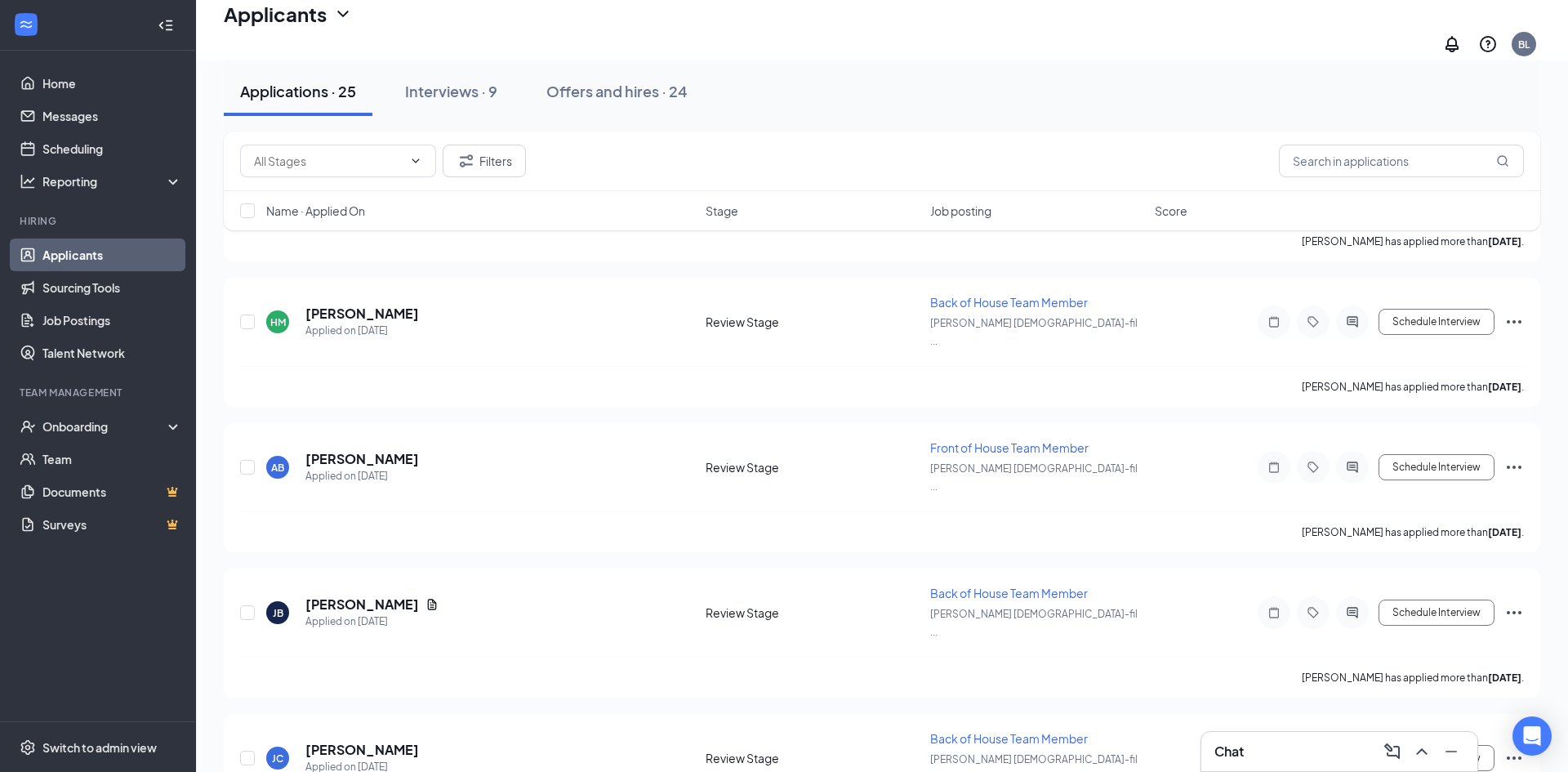
scroll to position [2229, 0]
click at [368, 741] on h5 "[PERSON_NAME]" at bounding box center [362, 750] width 114 height 18
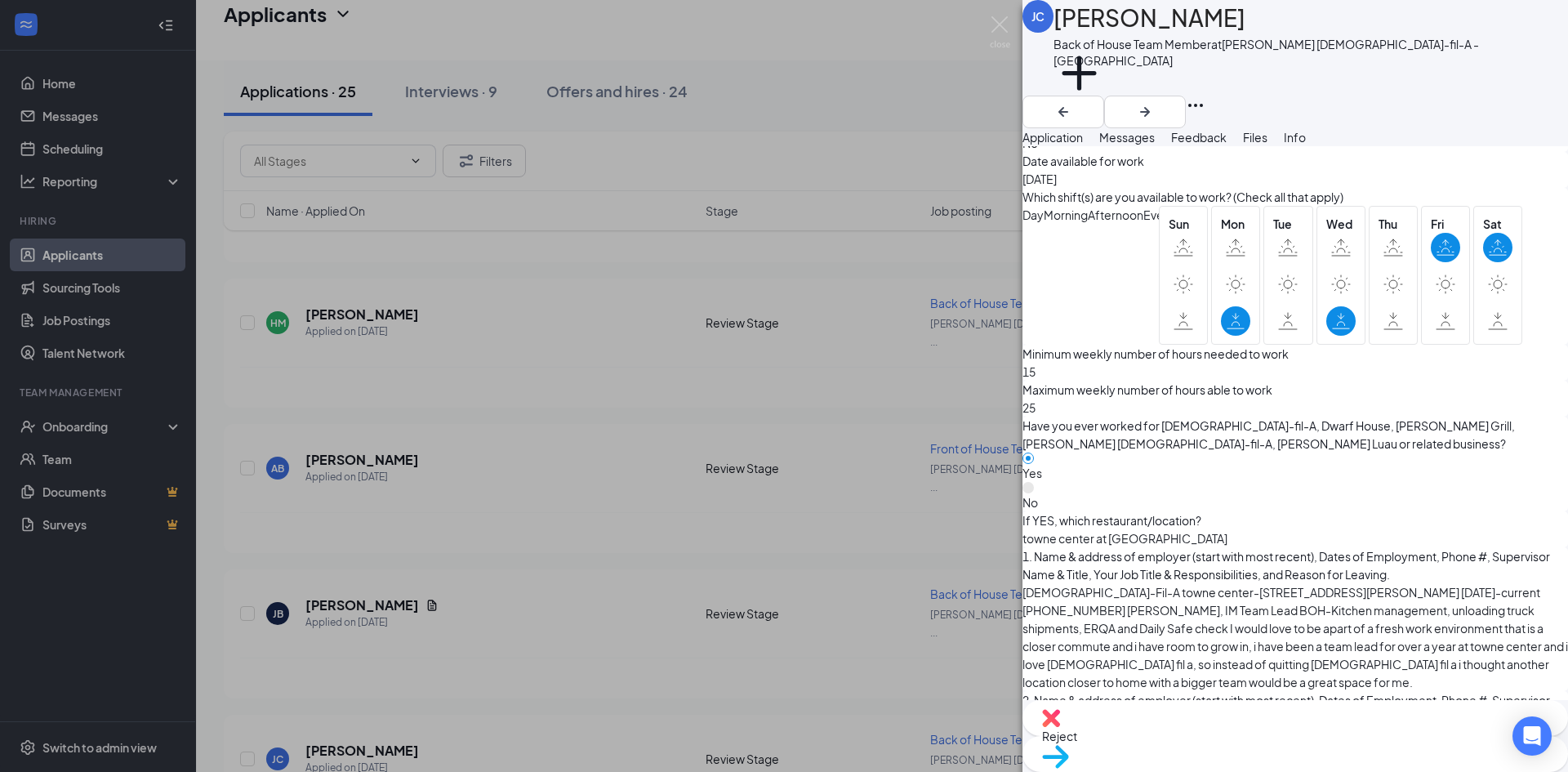
scroll to position [1015, 0]
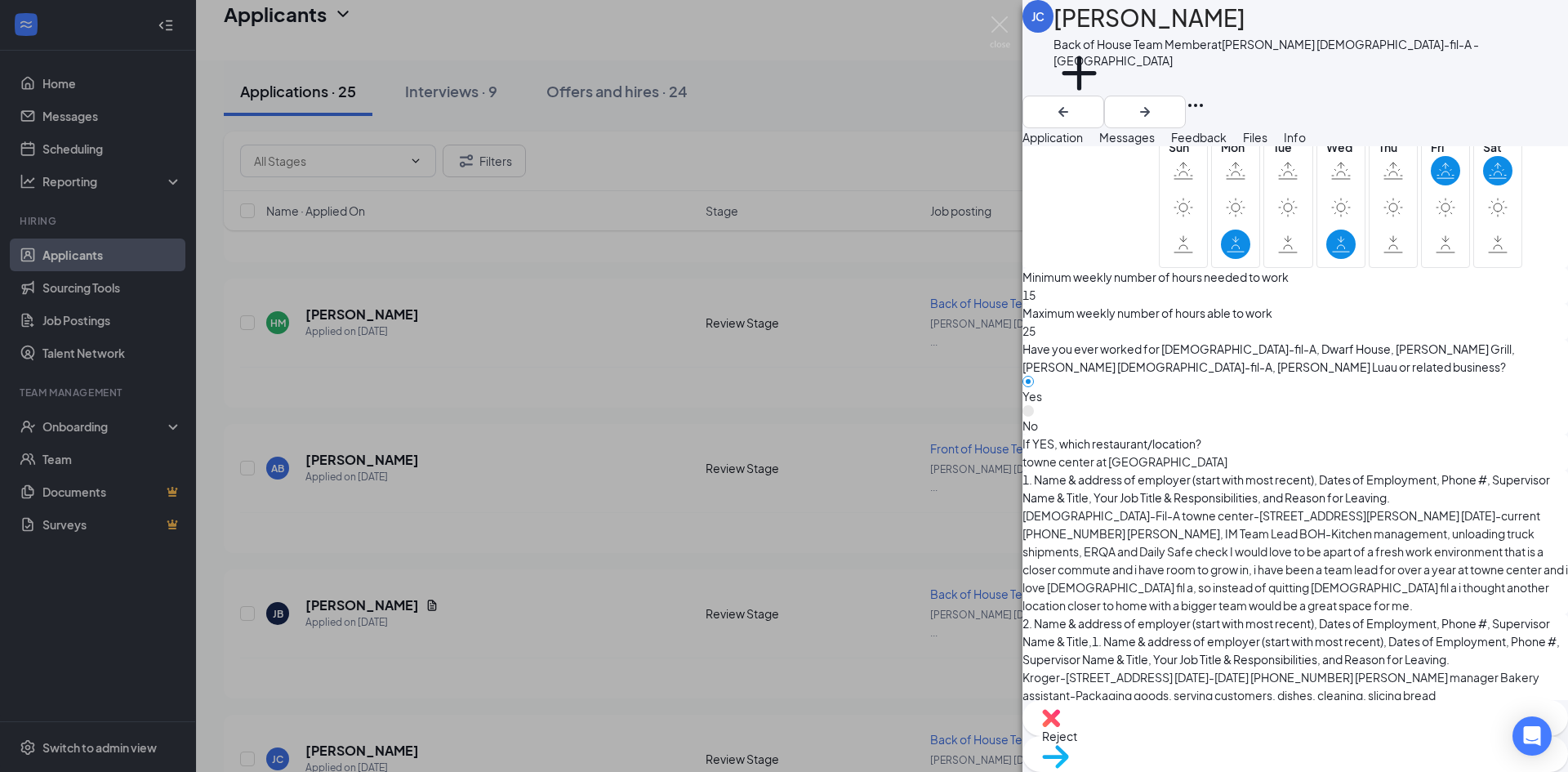
click at [1010, 22] on div "[PERSON_NAME] [PERSON_NAME] Back of House Team Member at [PERSON_NAME] [DEMOGRA…" at bounding box center [784, 386] width 1568 height 772
click at [1003, 22] on div "Applicants BL" at bounding box center [881, 30] width 1372 height 60
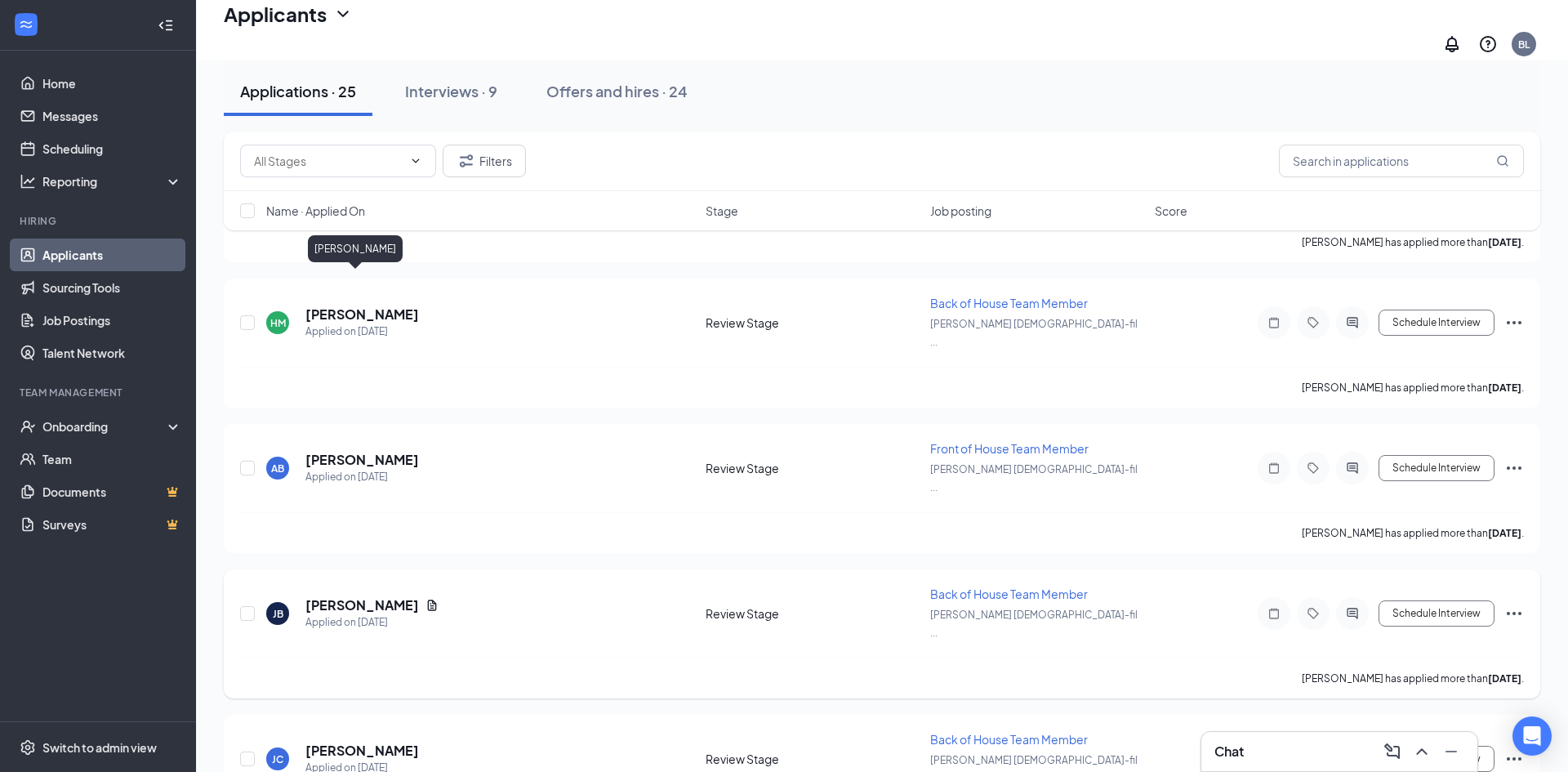
click at [331, 596] on h5 "[PERSON_NAME]" at bounding box center [362, 605] width 114 height 18
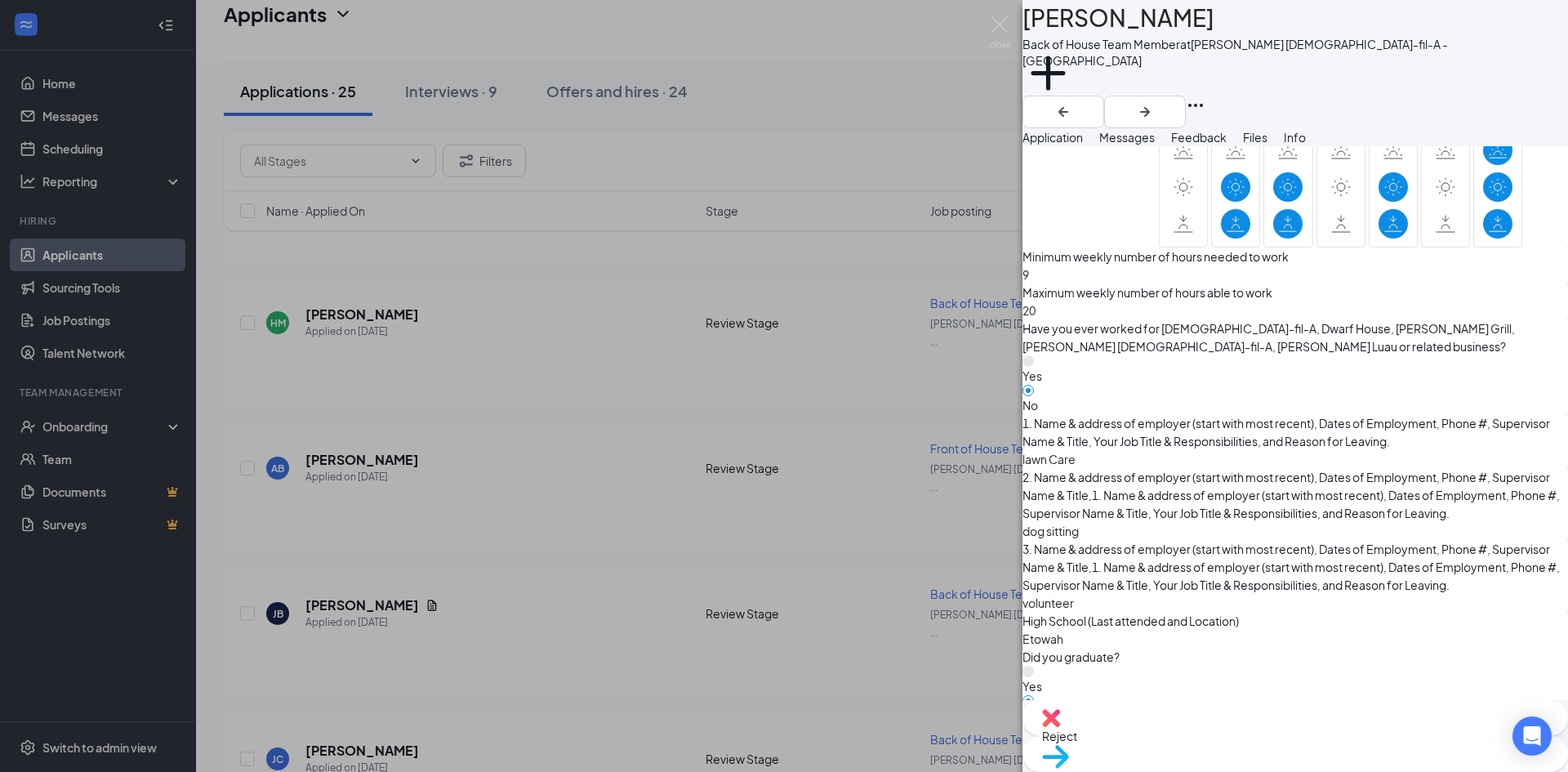
scroll to position [1058, 0]
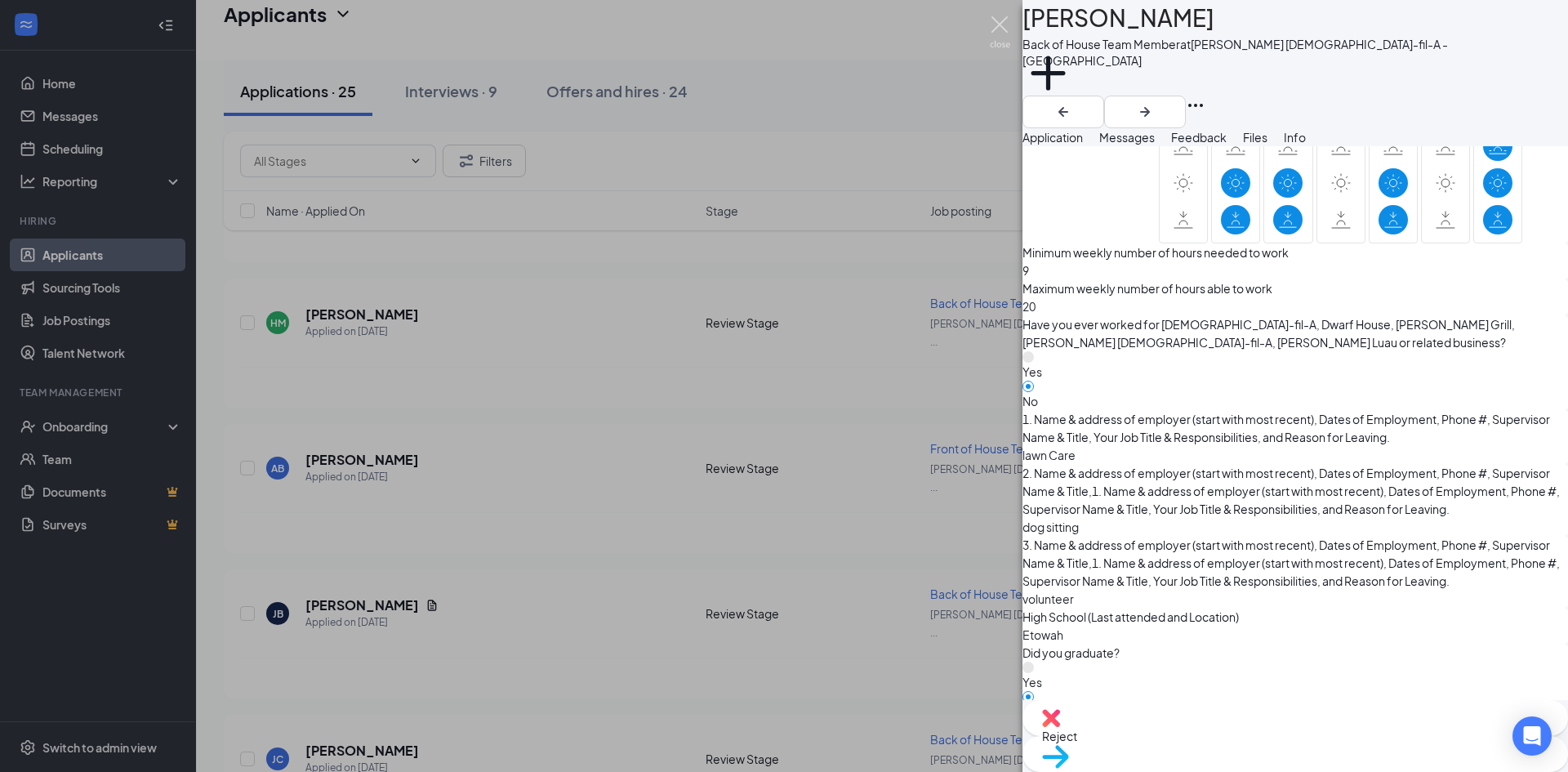
click at [994, 35] on img at bounding box center [1000, 32] width 20 height 31
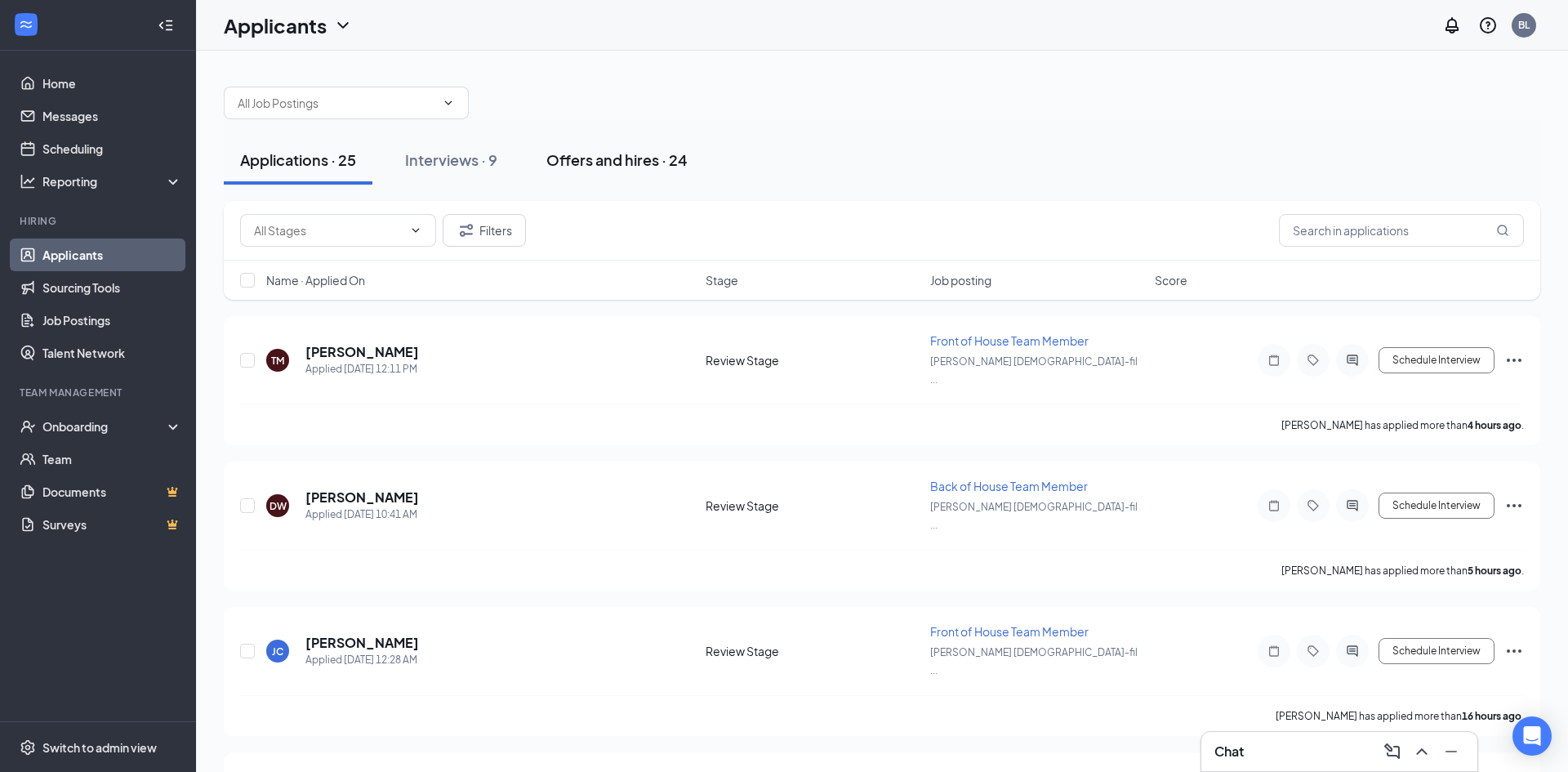
click at [617, 164] on div "Offers and hires · 24" at bounding box center [616, 160] width 141 height 20
